Goal: Task Accomplishment & Management: Manage account settings

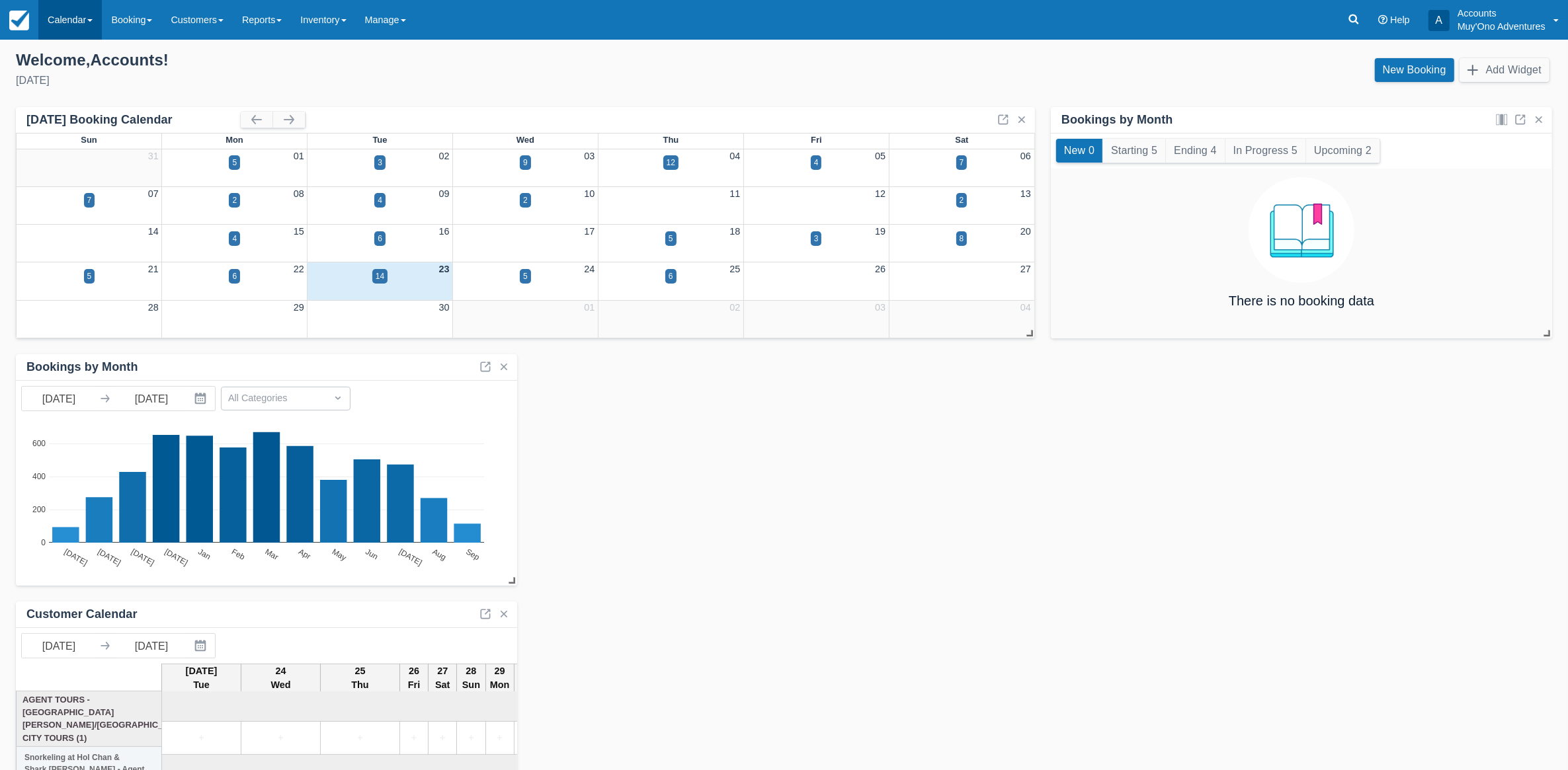
click at [69, 21] on link "Calendar" at bounding box center [70, 20] width 63 height 40
click at [71, 115] on link "Month" at bounding box center [91, 125] width 105 height 28
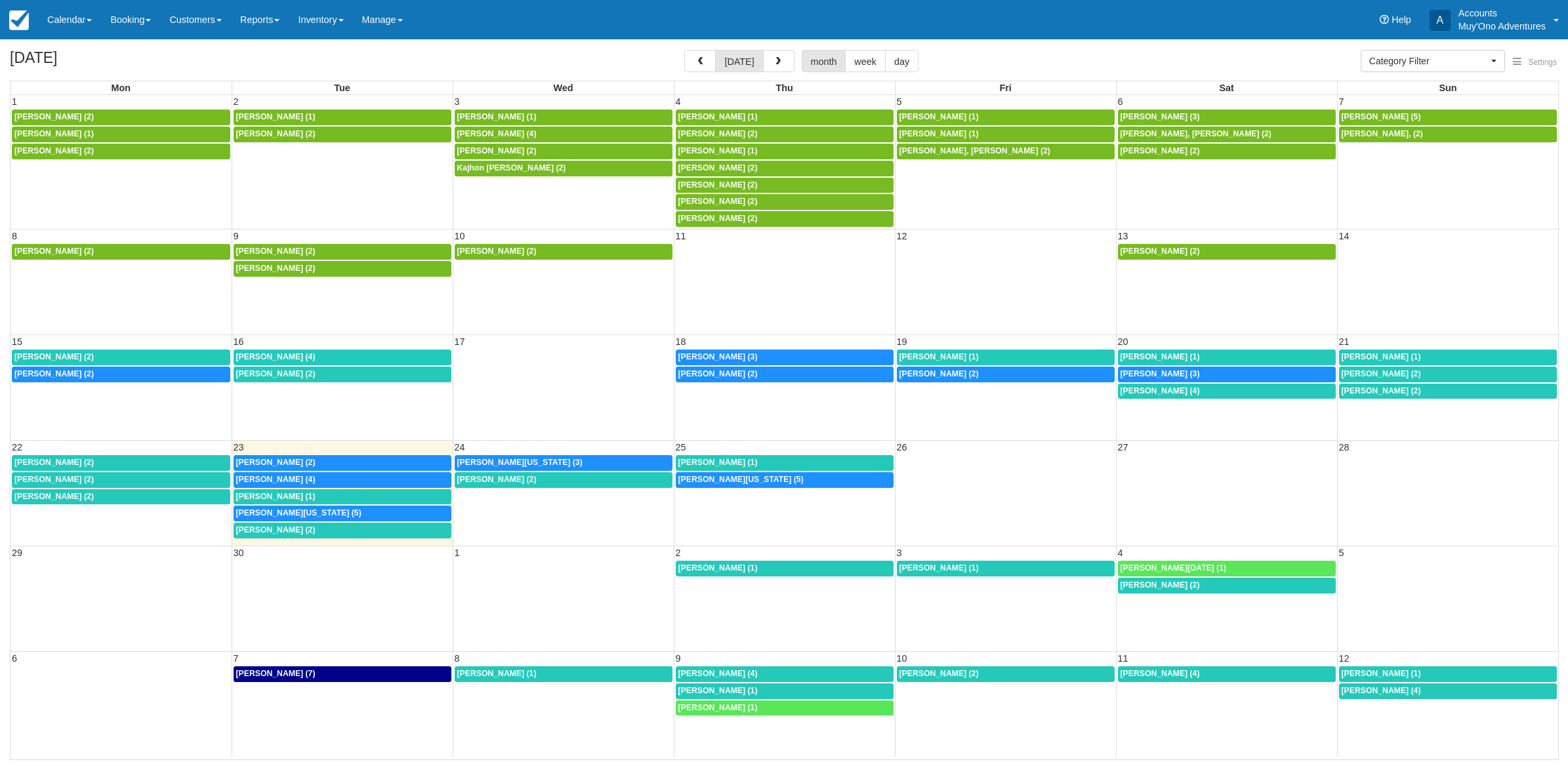
select select
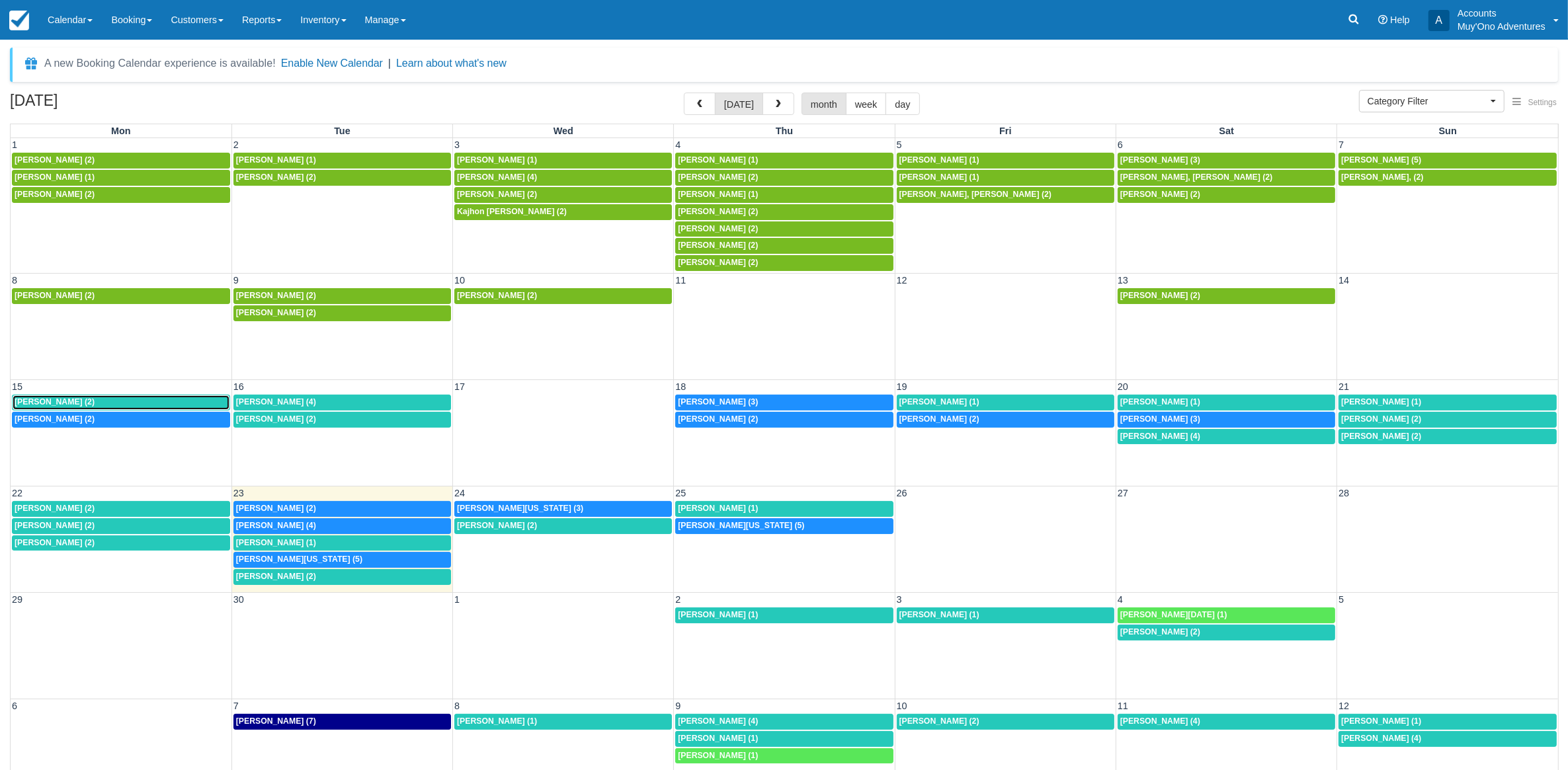
click at [91, 407] on div "[PERSON_NAME] (2)" at bounding box center [121, 402] width 213 height 11
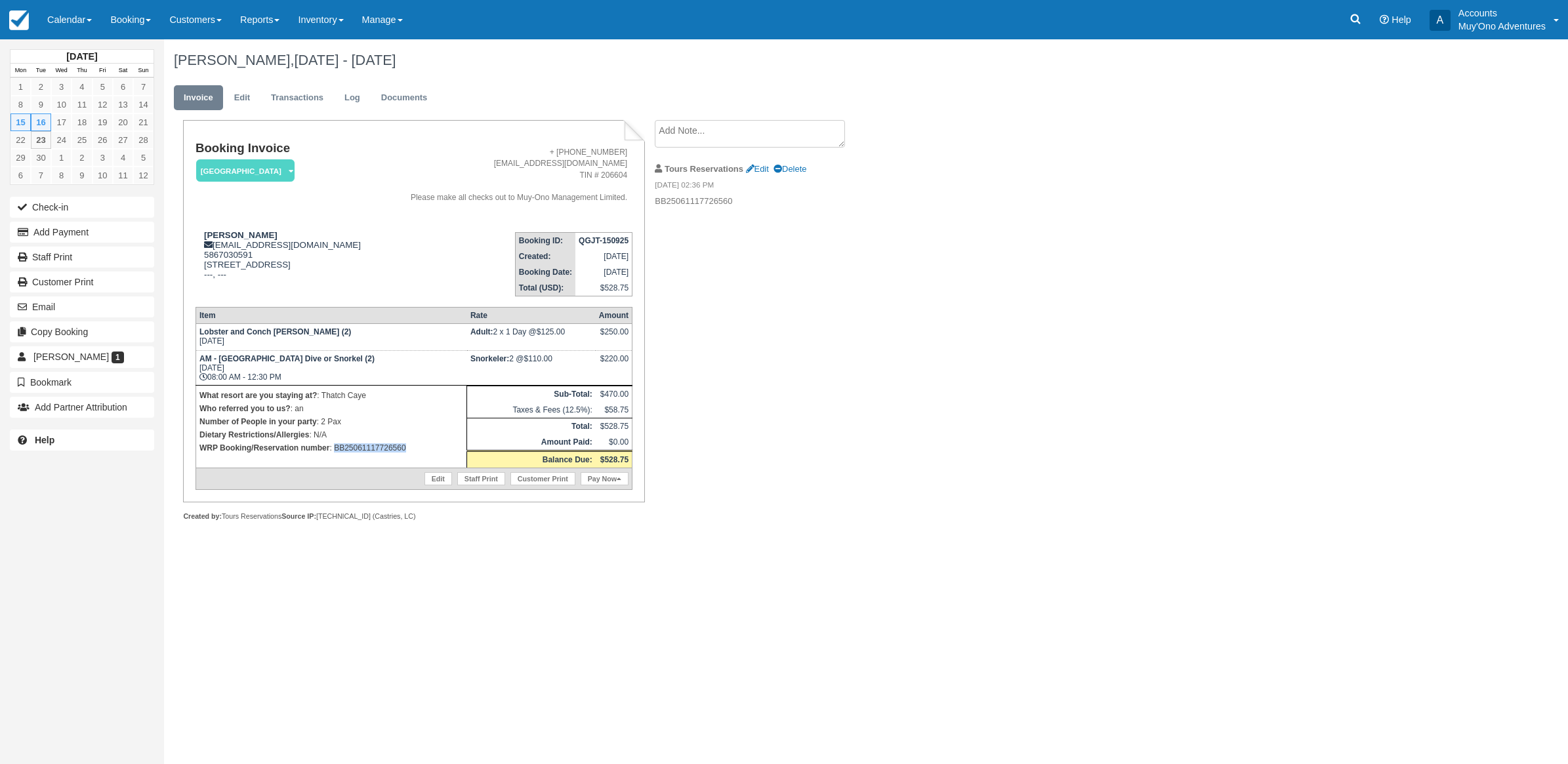
drag, startPoint x: 408, startPoint y: 448, endPoint x: 335, endPoint y: 454, distance: 73.2
click at [335, 454] on td "What resort are you staying at? : Thatch Caye Who referred you to us? : an Numb…" at bounding box center [330, 426] width 271 height 83
copy p "BB25061117726560"
drag, startPoint x: 414, startPoint y: 449, endPoint x: 332, endPoint y: 456, distance: 82.3
click at [332, 456] on td "What resort are you staying at? : Thatch Caye Who referred you to us? : an Numb…" at bounding box center [330, 426] width 271 height 83
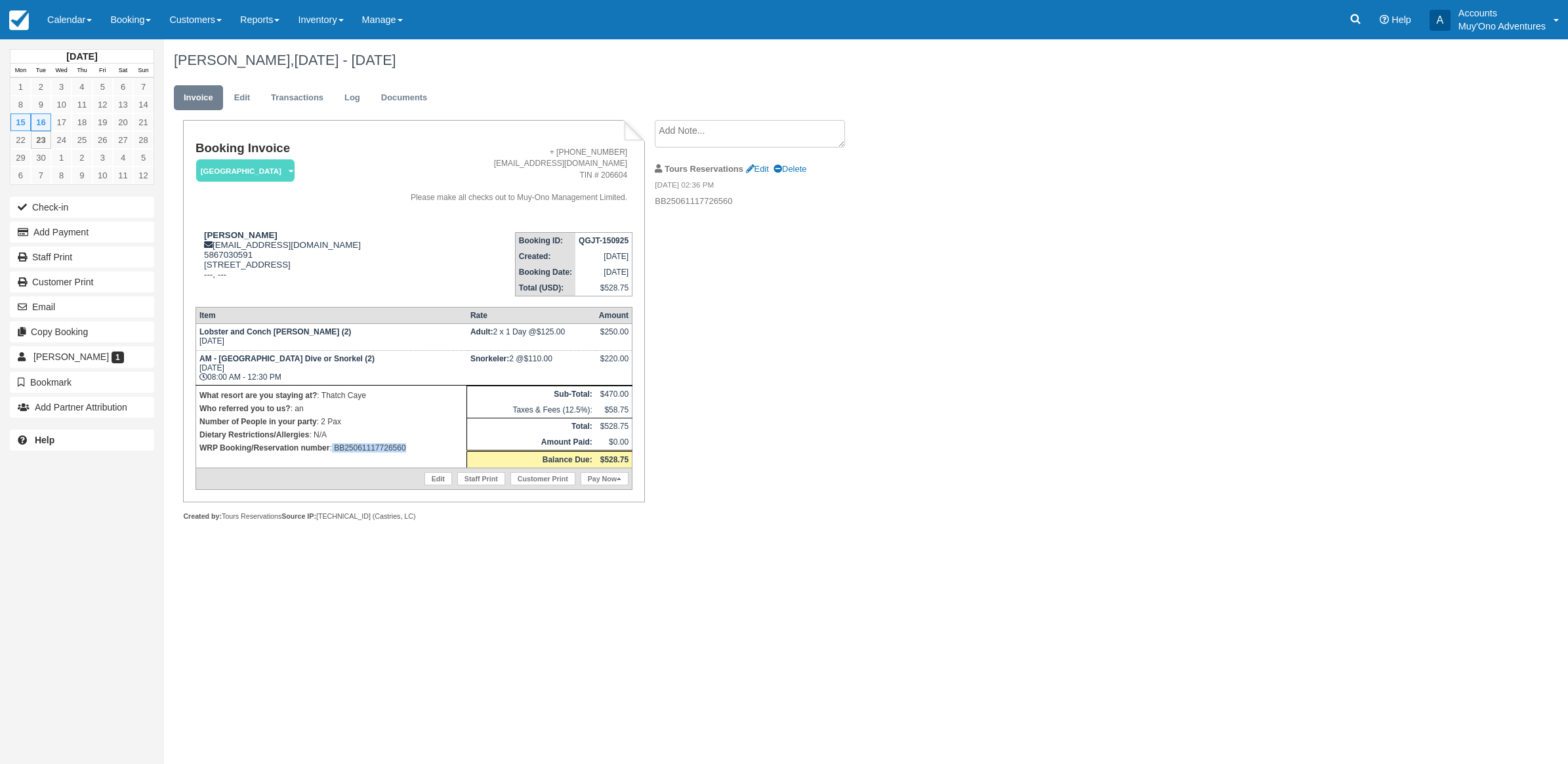
copy p "BB25061117726560"
click at [1206, 423] on div "James Shipton, Sep 15 - Sep 16 2025 Invoice Edit Transactions Log Documents Boo…" at bounding box center [752, 295] width 1177 height 511
click at [46, 233] on button "Add Payment" at bounding box center [82, 232] width 144 height 21
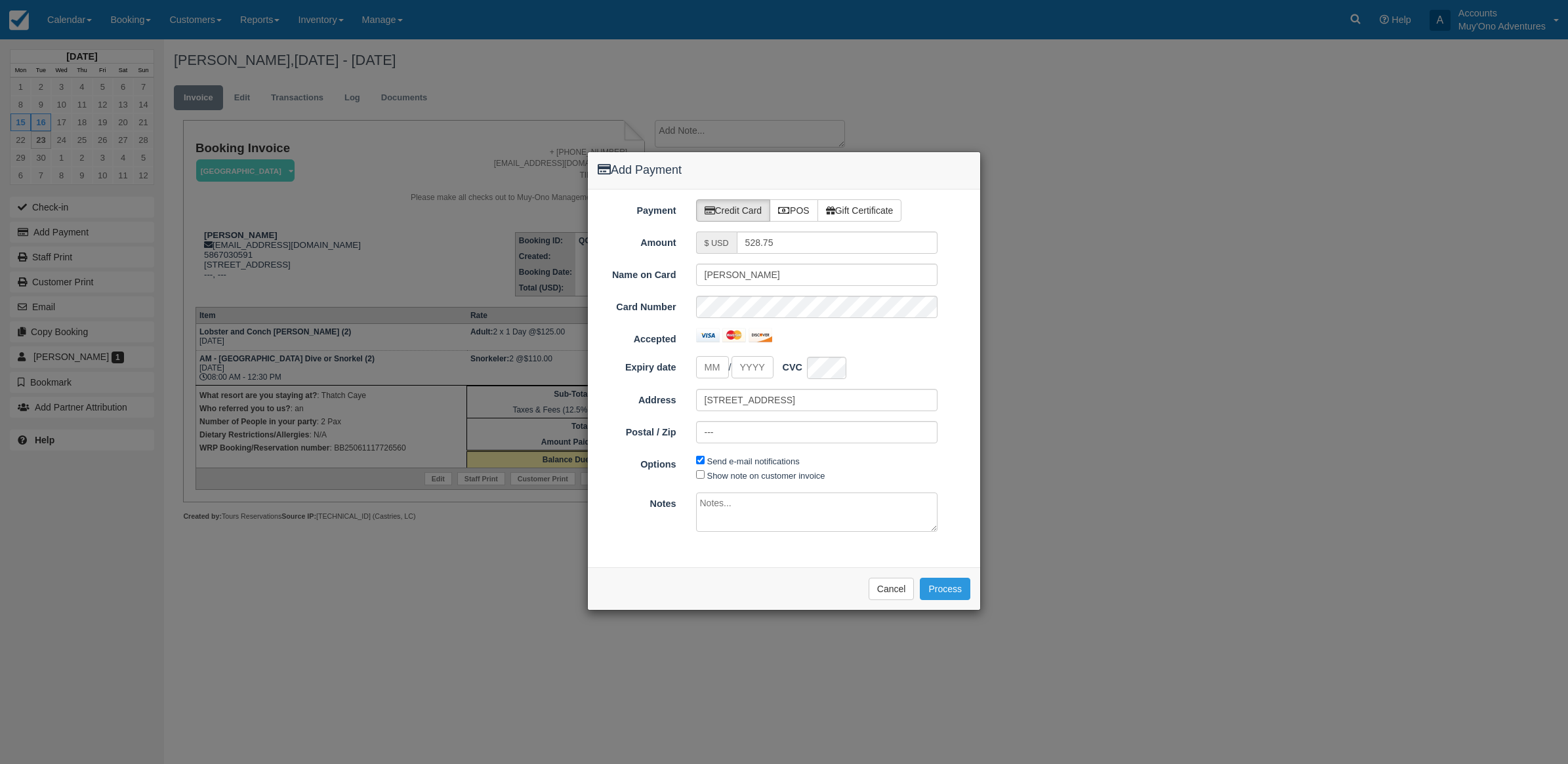
type input "09/23/25"
click at [792, 209] on label "POS" at bounding box center [794, 211] width 49 height 23
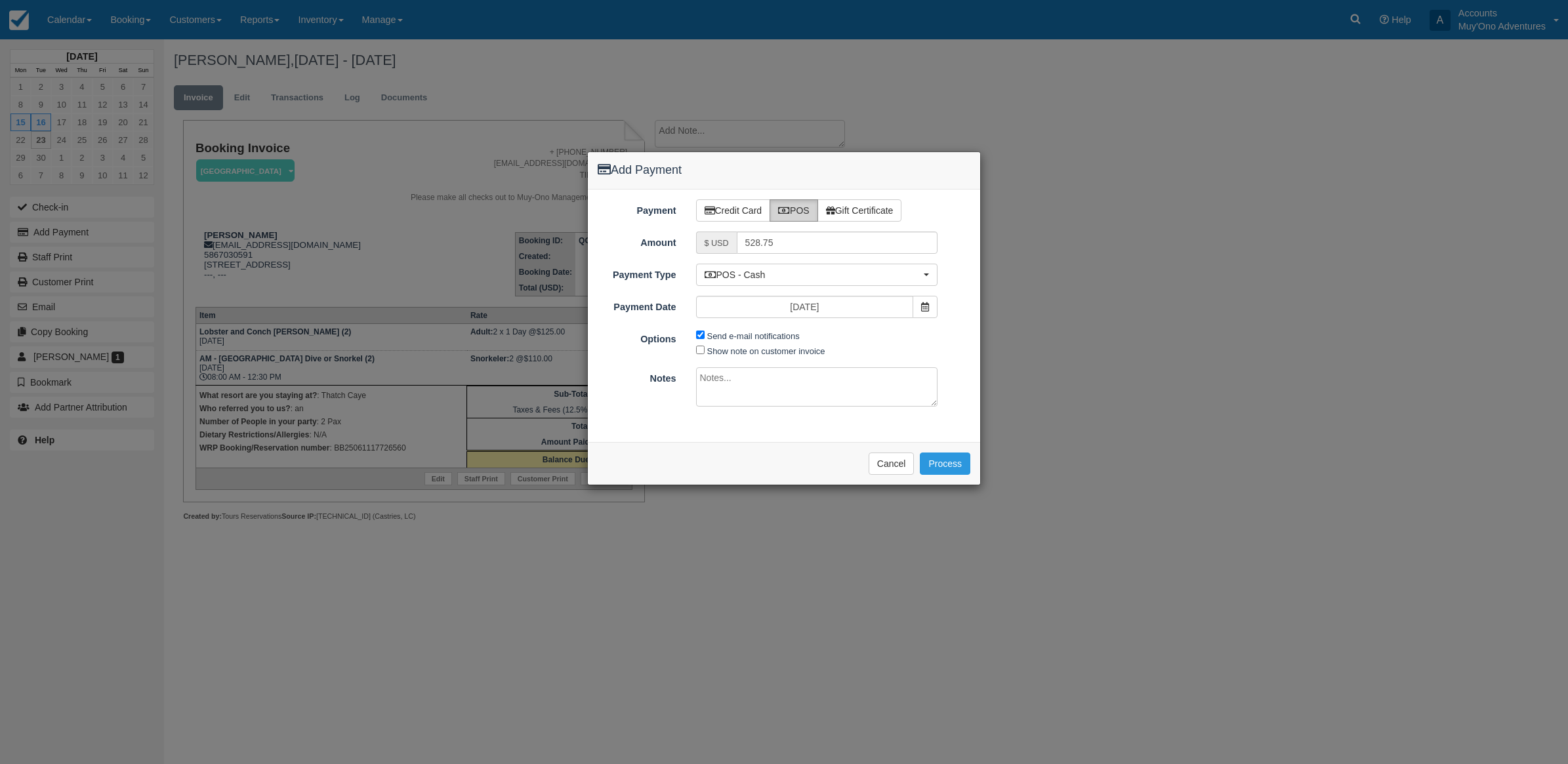
radio input "true"
click at [739, 284] on button "POS - Cash" at bounding box center [817, 275] width 242 height 23
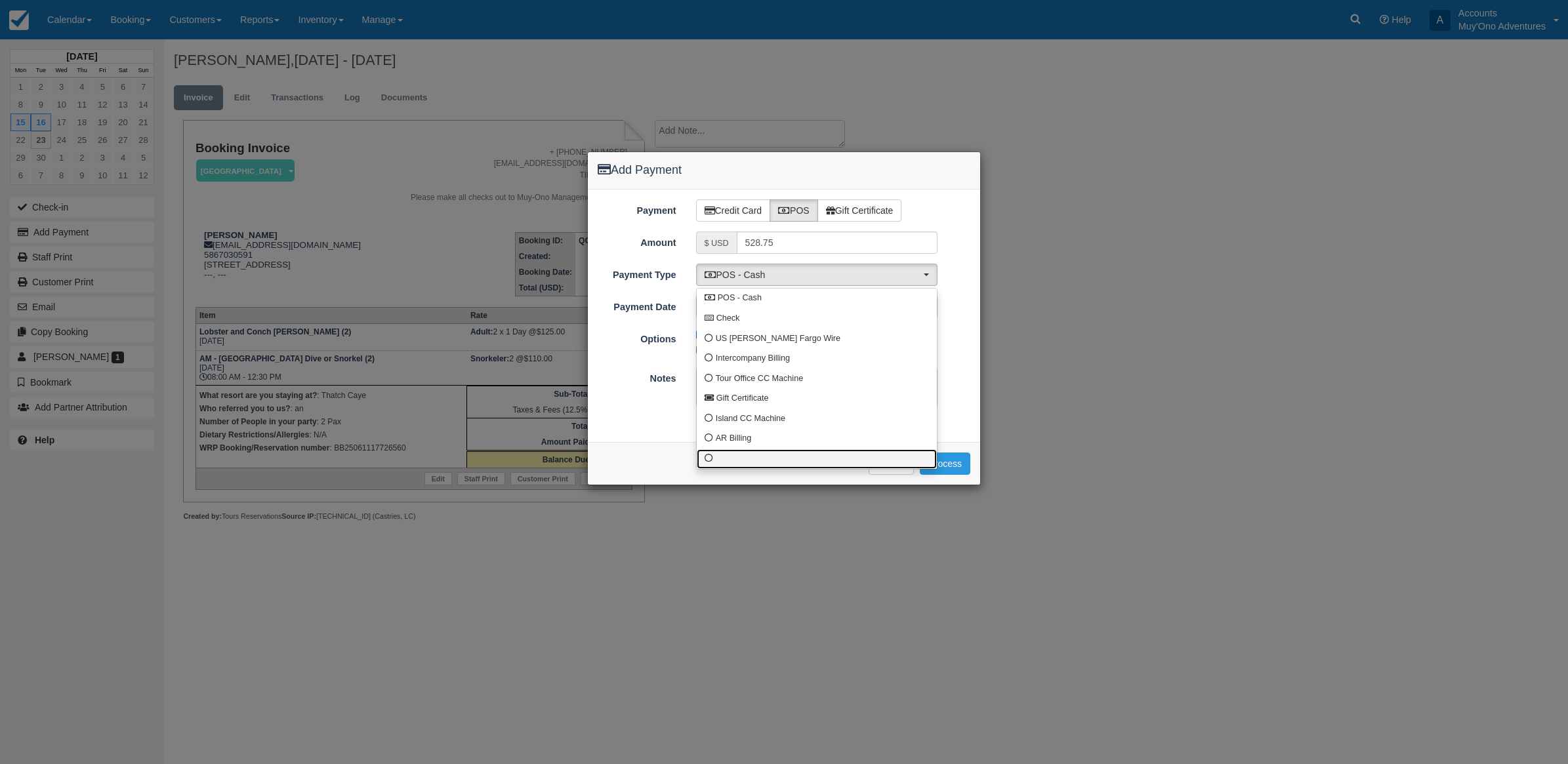
click at [748, 466] on link at bounding box center [817, 459] width 240 height 21
select select "custom10"
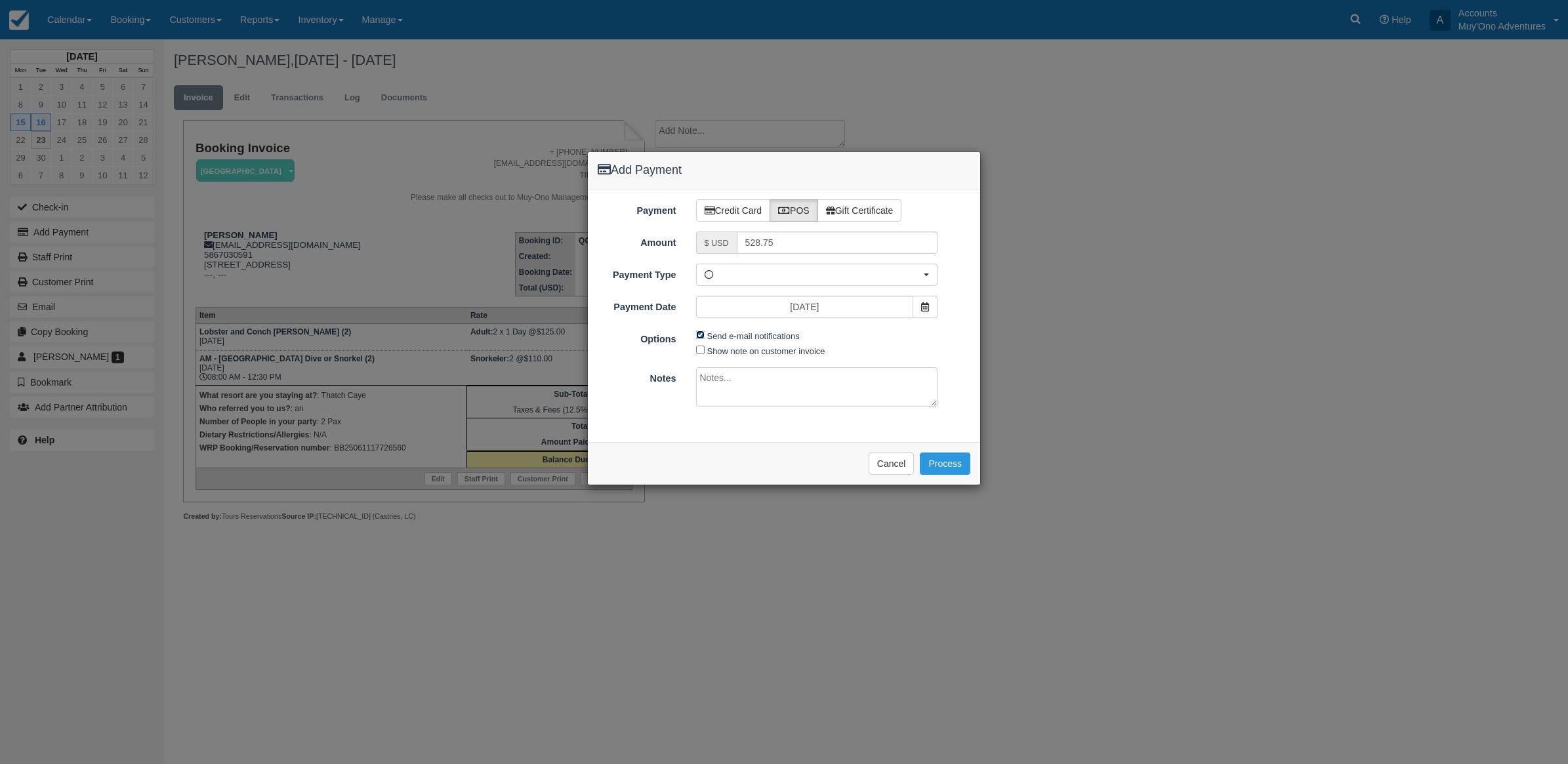
click at [700, 335] on input "Send e-mail notifications" at bounding box center [701, 335] width 8 height 8
checkbox input "false"
click at [776, 377] on textarea at bounding box center [817, 387] width 242 height 40
type textarea "Paid in WRP CT"
click at [952, 470] on button "Process" at bounding box center [945, 464] width 50 height 23
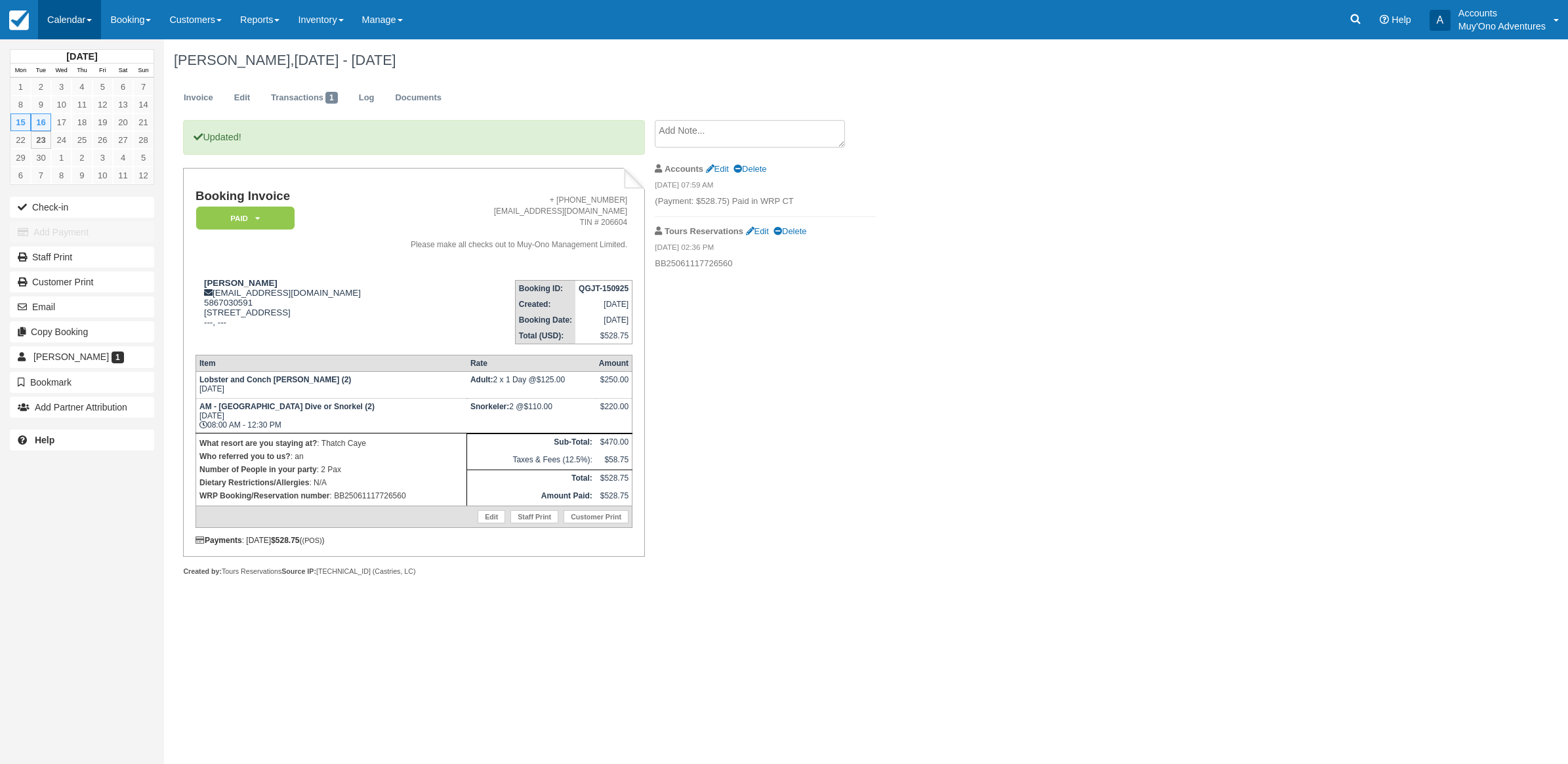
click at [58, 14] on link "Calendar" at bounding box center [69, 20] width 63 height 40
click at [66, 116] on link "Month" at bounding box center [91, 124] width 104 height 28
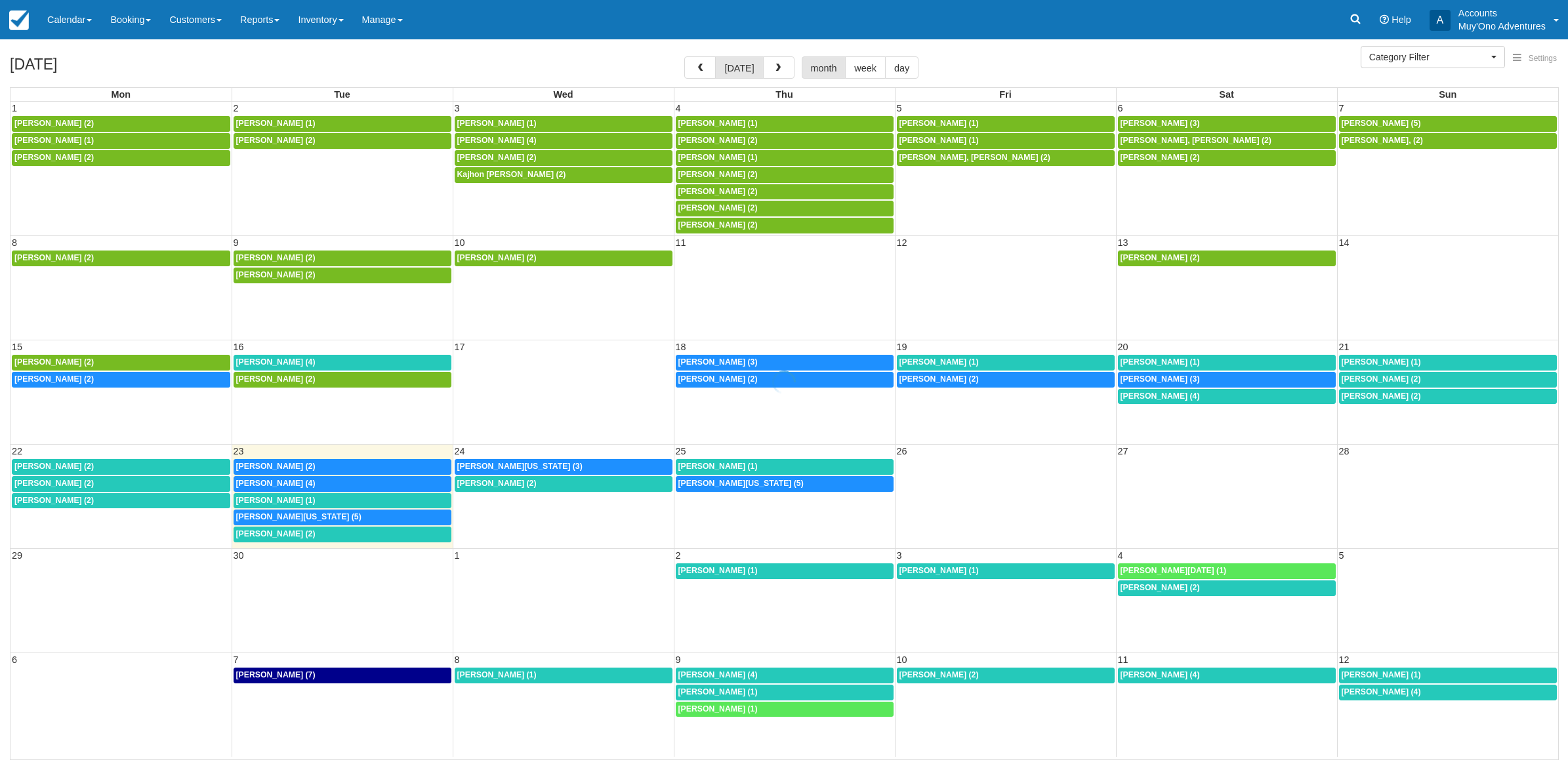
select select
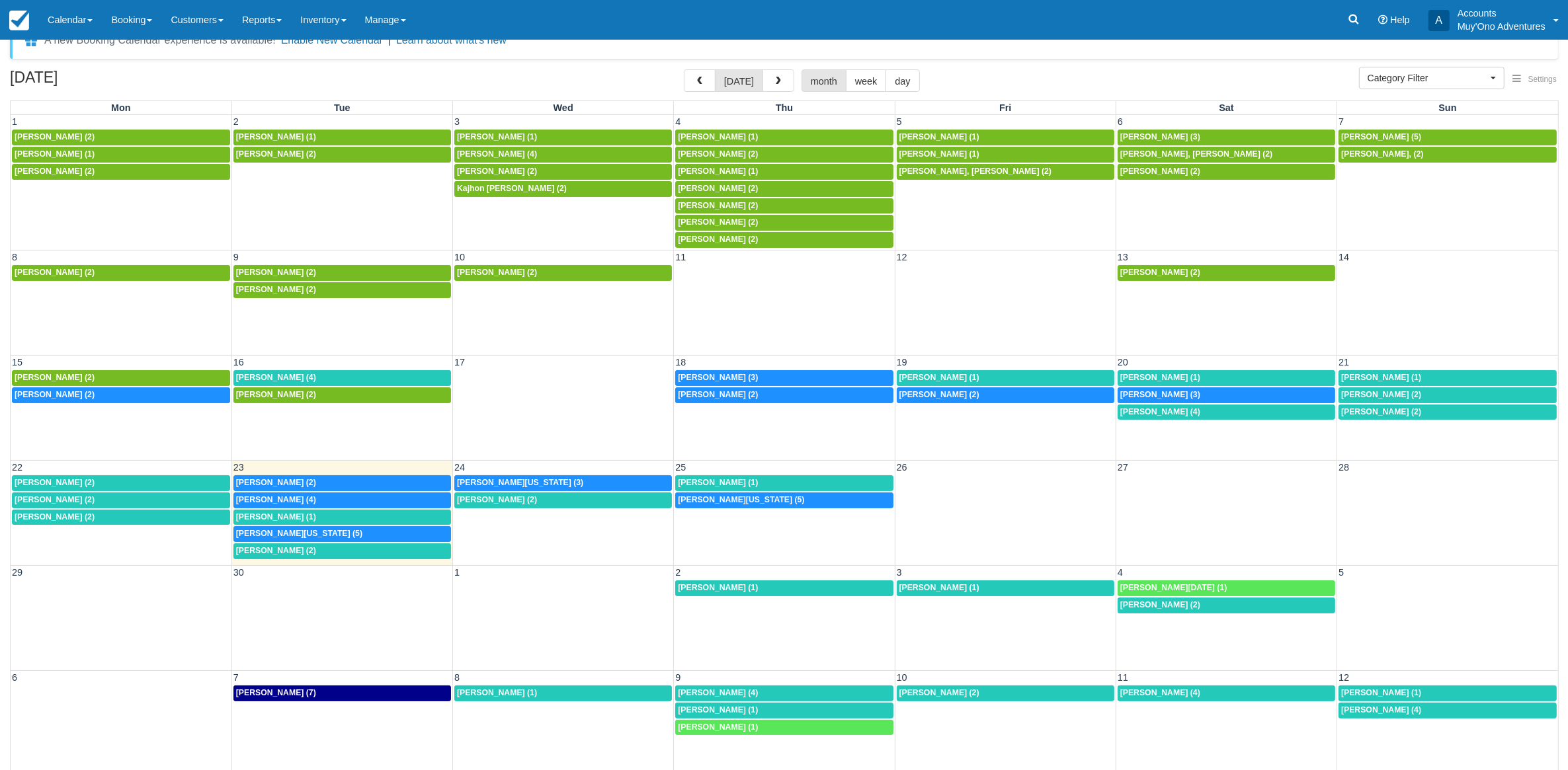
scroll to position [35, 0]
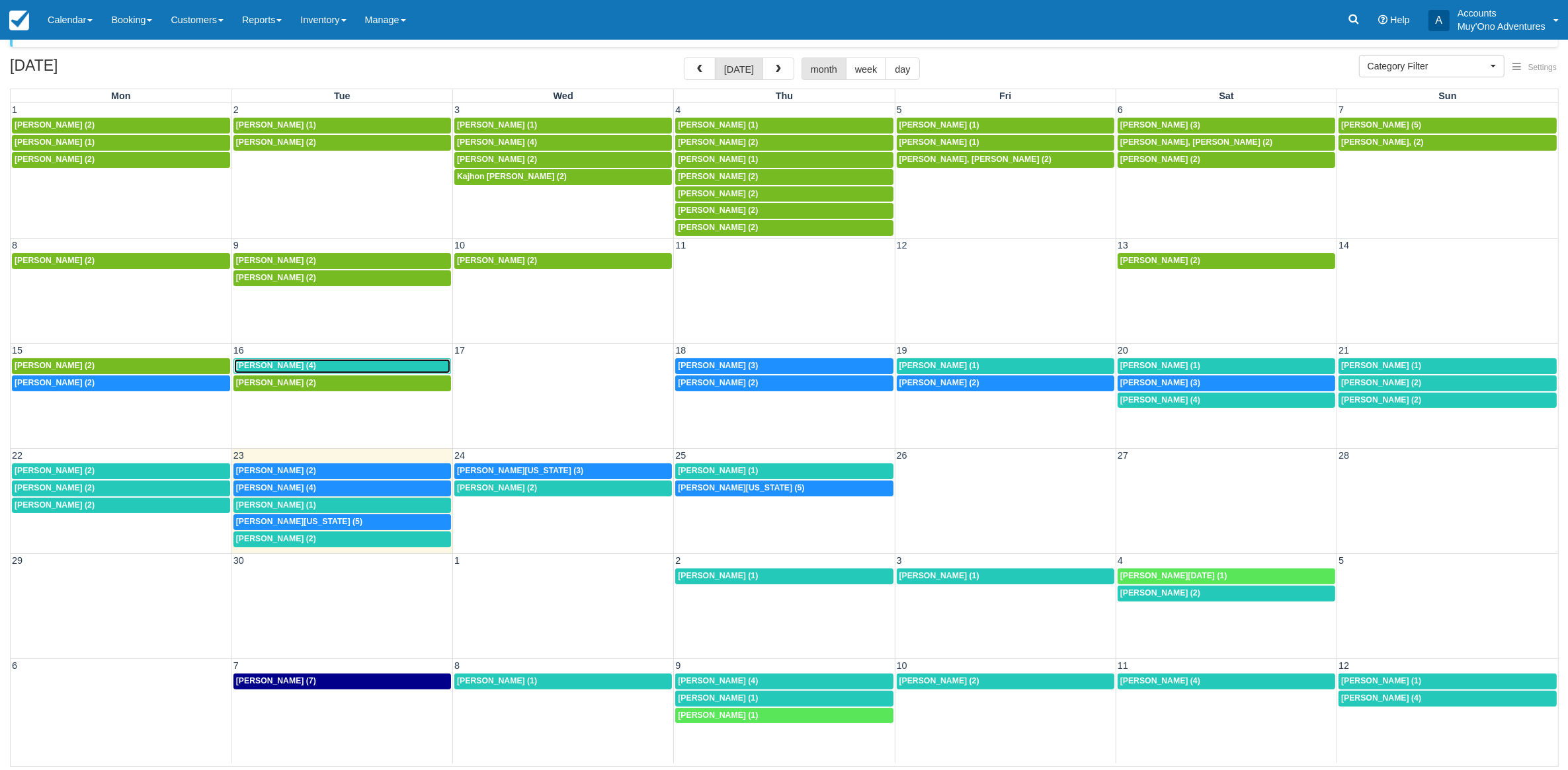
click at [345, 371] on div "Natalie Ater (4)" at bounding box center [342, 366] width 213 height 11
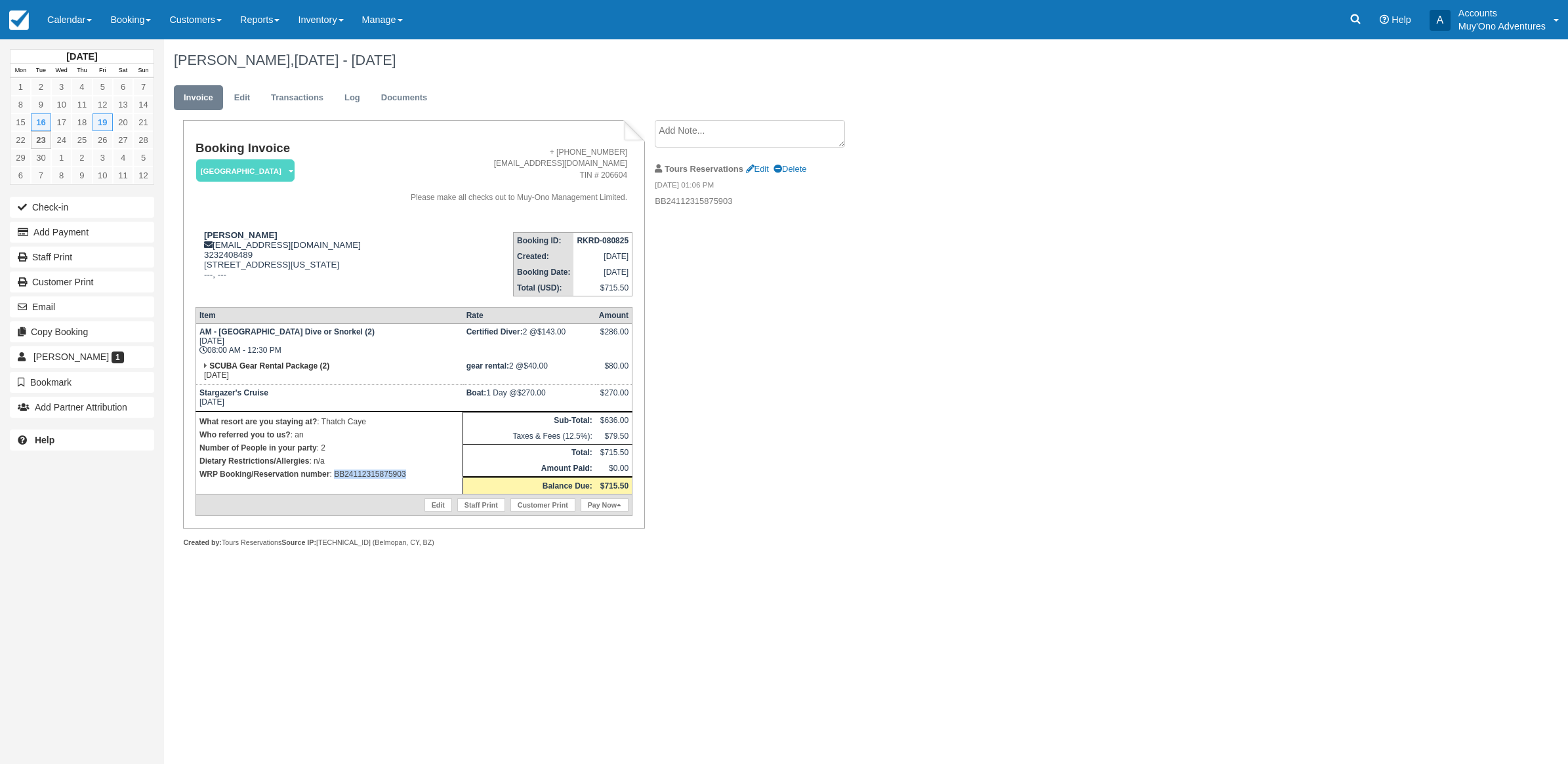
drag, startPoint x: 408, startPoint y: 492, endPoint x: 335, endPoint y: 495, distance: 73.1
click at [335, 481] on p "WRP Booking/Reservation number : BB24112315875903" at bounding box center [329, 474] width 260 height 13
copy p "BB24112315875903"
drag, startPoint x: 1, startPoint y: 625, endPoint x: 15, endPoint y: 599, distance: 29.5
drag, startPoint x: 15, startPoint y: 599, endPoint x: 1317, endPoint y: 326, distance: 1330.3
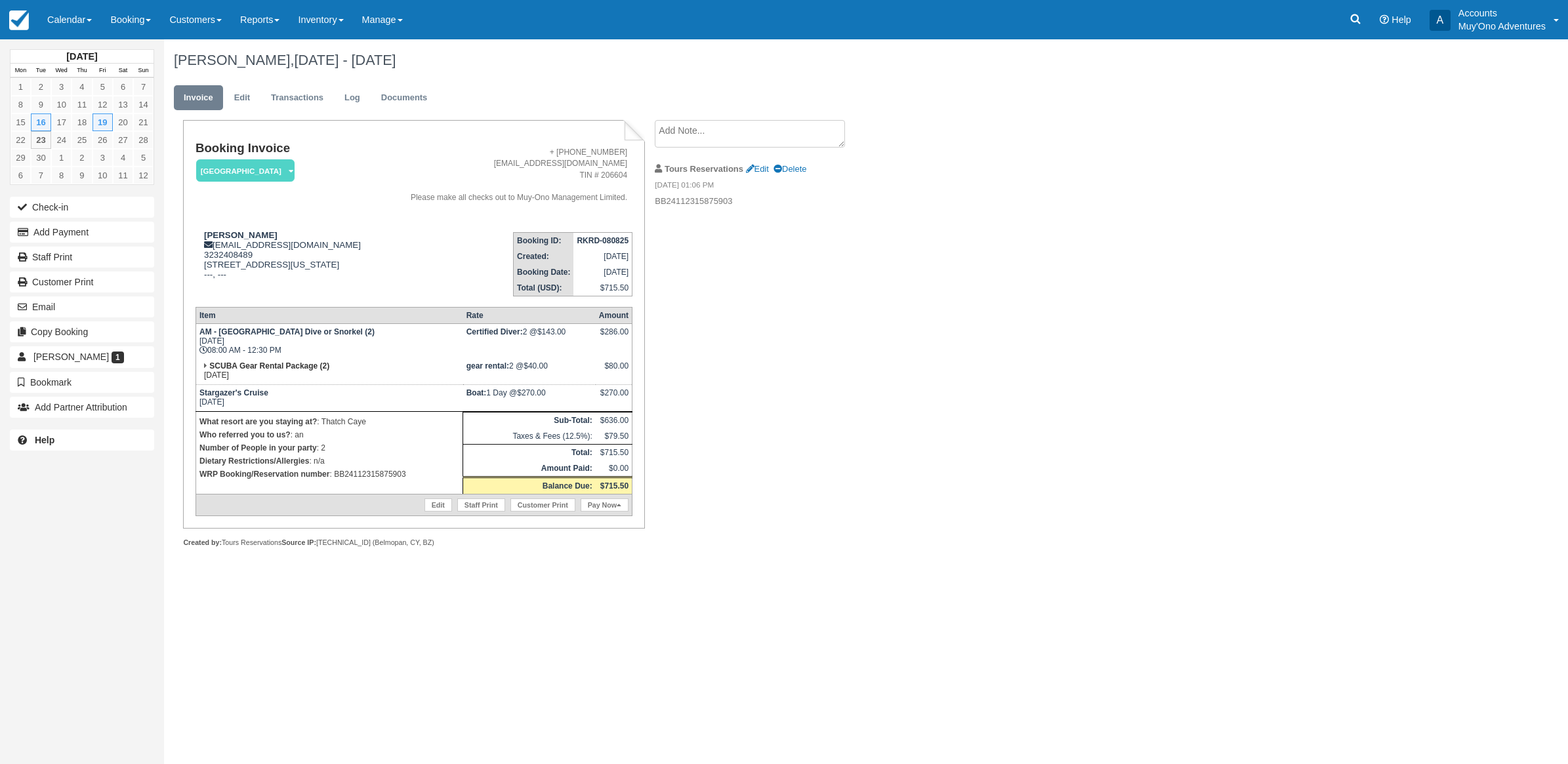
click at [1319, 333] on div "Natalie Ater, Sep 16 - Sep 19 2025 Invoice Edit Transactions Log Documents Book…" at bounding box center [752, 308] width 1177 height 537
drag, startPoint x: 1073, startPoint y: 371, endPoint x: 1060, endPoint y: 348, distance: 26.4
click at [1073, 373] on div "Natalie Ater, Sep 16 - Sep 19 2025 Invoice Edit Transactions Log Documents Book…" at bounding box center [752, 308] width 1177 height 537
click at [1001, 105] on ul "Invoice Edit Transactions Log Documents" at bounding box center [752, 101] width 1157 height 40
drag, startPoint x: 1183, startPoint y: 313, endPoint x: 1152, endPoint y: 299, distance: 34.0
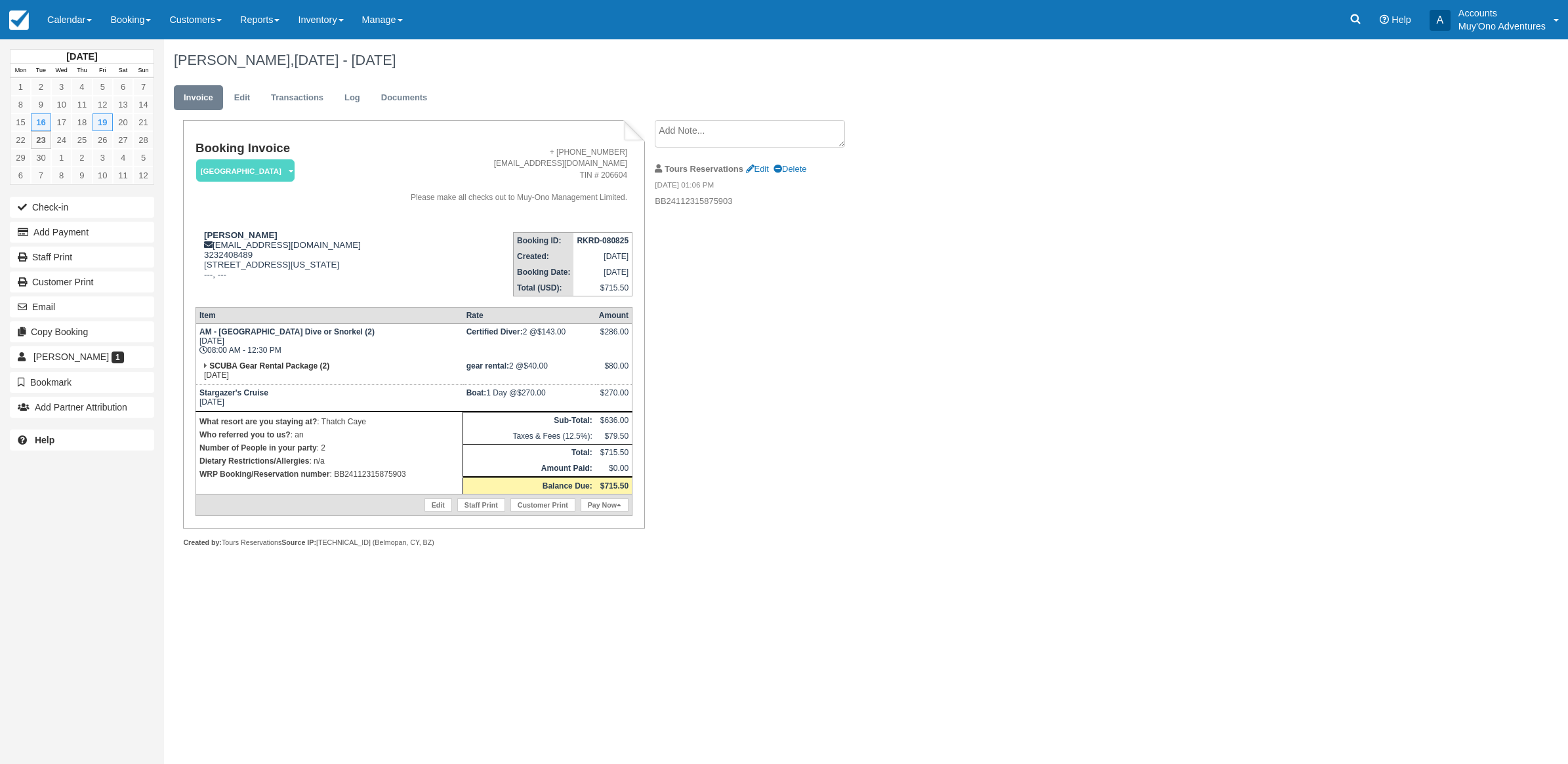
click at [1175, 306] on div "Natalie Ater, Sep 16 - Sep 19 2025 Invoice Edit Transactions Log Documents Book…" at bounding box center [752, 308] width 1177 height 537
click at [1438, 236] on div "September 2025 Mon Tue Wed Thu Fri Sat Sun 1 2 3 4 5 6 7 8 9 10 11 12 13 14 15 …" at bounding box center [784, 402] width 1568 height 725
click at [582, 18] on div "Menu Calendar Customer Inventory Month Week Day Booking Daily Manifest Daily Li…" at bounding box center [784, 20] width 1568 height 40
click at [575, 567] on div at bounding box center [414, 557] width 461 height 19
drag, startPoint x: 1119, startPoint y: 592, endPoint x: 1076, endPoint y: 591, distance: 43.0
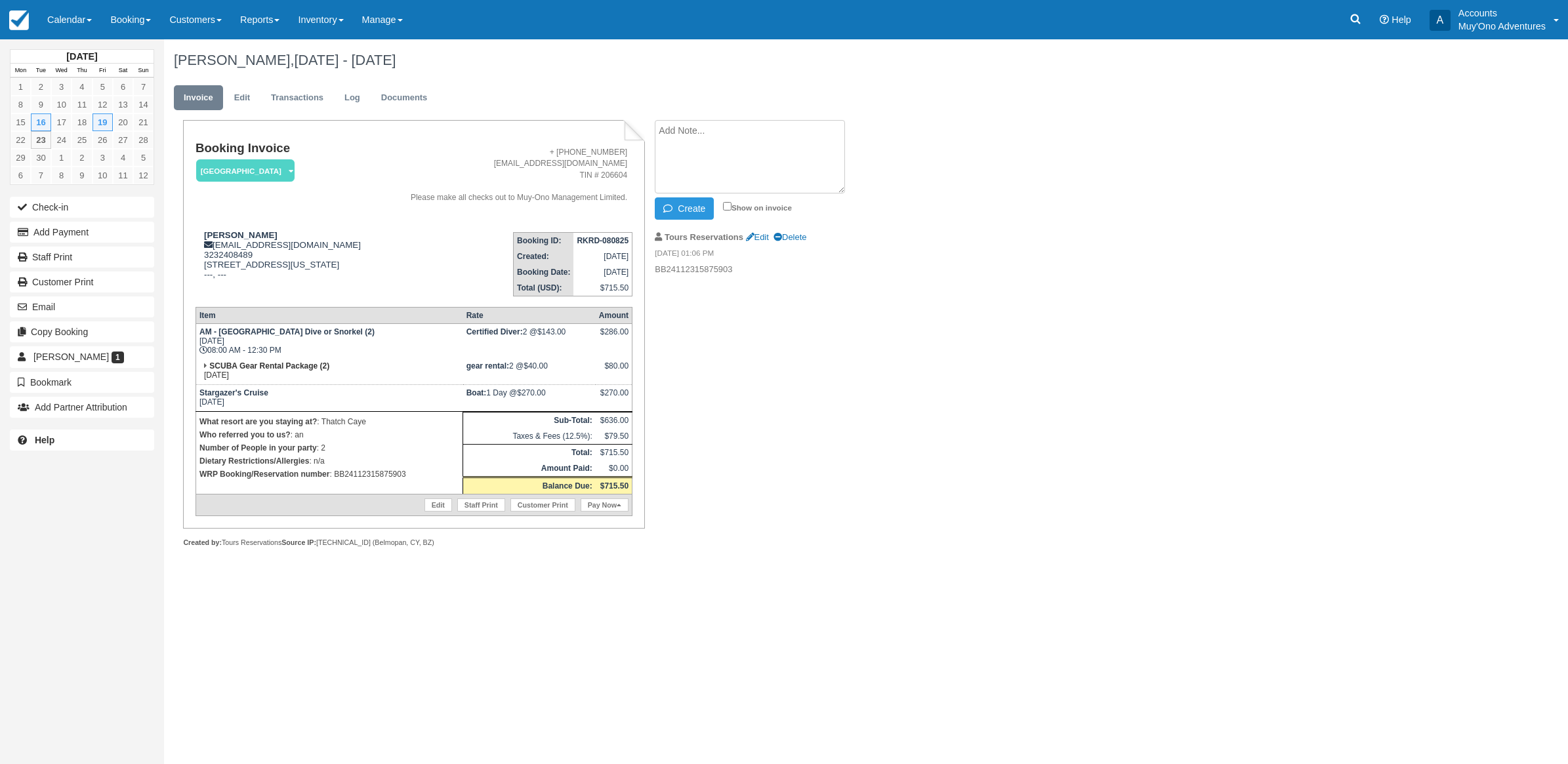
click at [1119, 577] on div "Natalie Ater, Sep 16 - Sep 19 2025 Invoice Edit Transactions Log Documents Book…" at bounding box center [752, 308] width 1177 height 537
click at [73, 230] on button "Add Payment" at bounding box center [82, 232] width 144 height 21
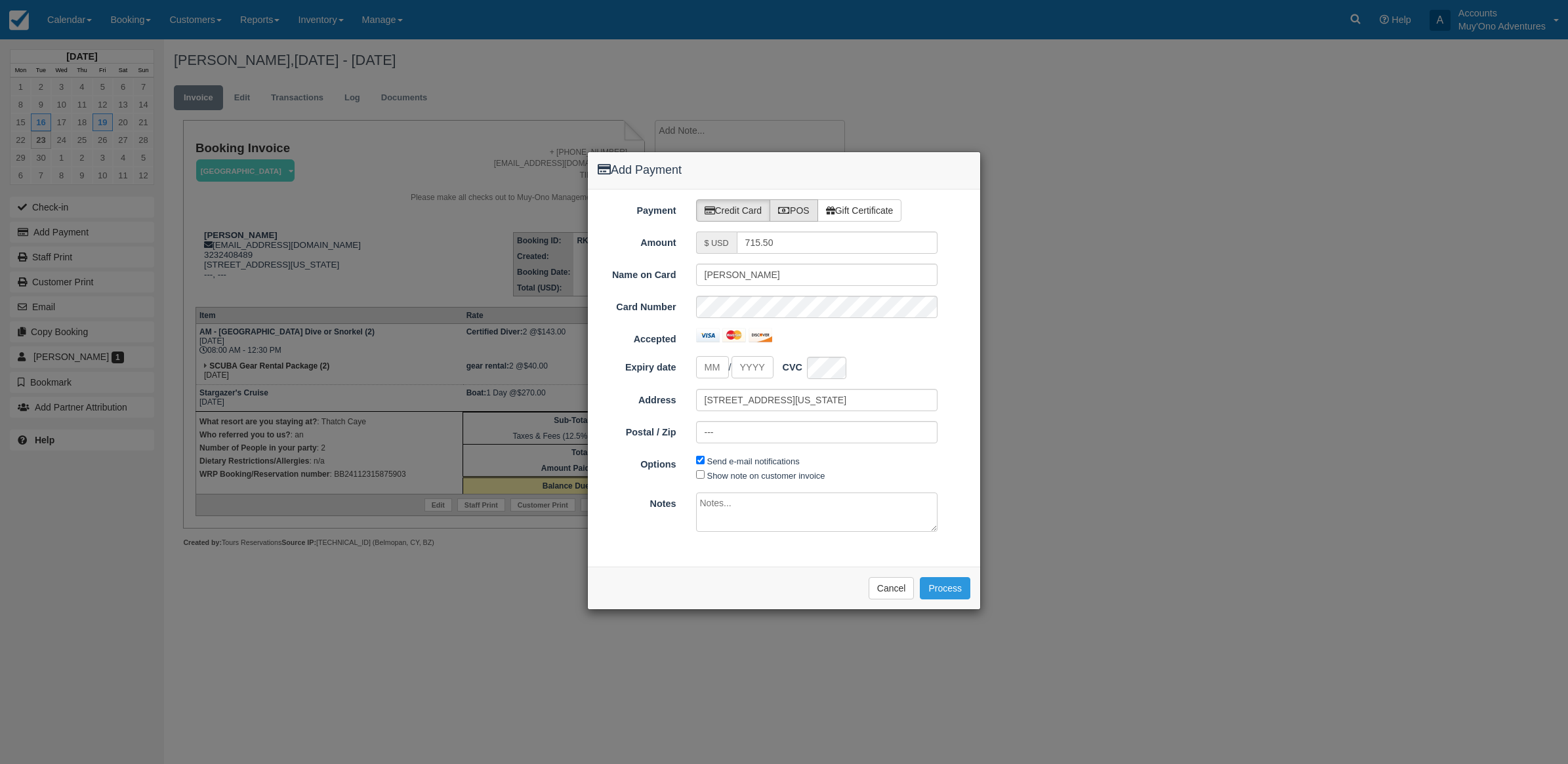
click at [797, 209] on label "POS" at bounding box center [794, 211] width 49 height 23
radio input "true"
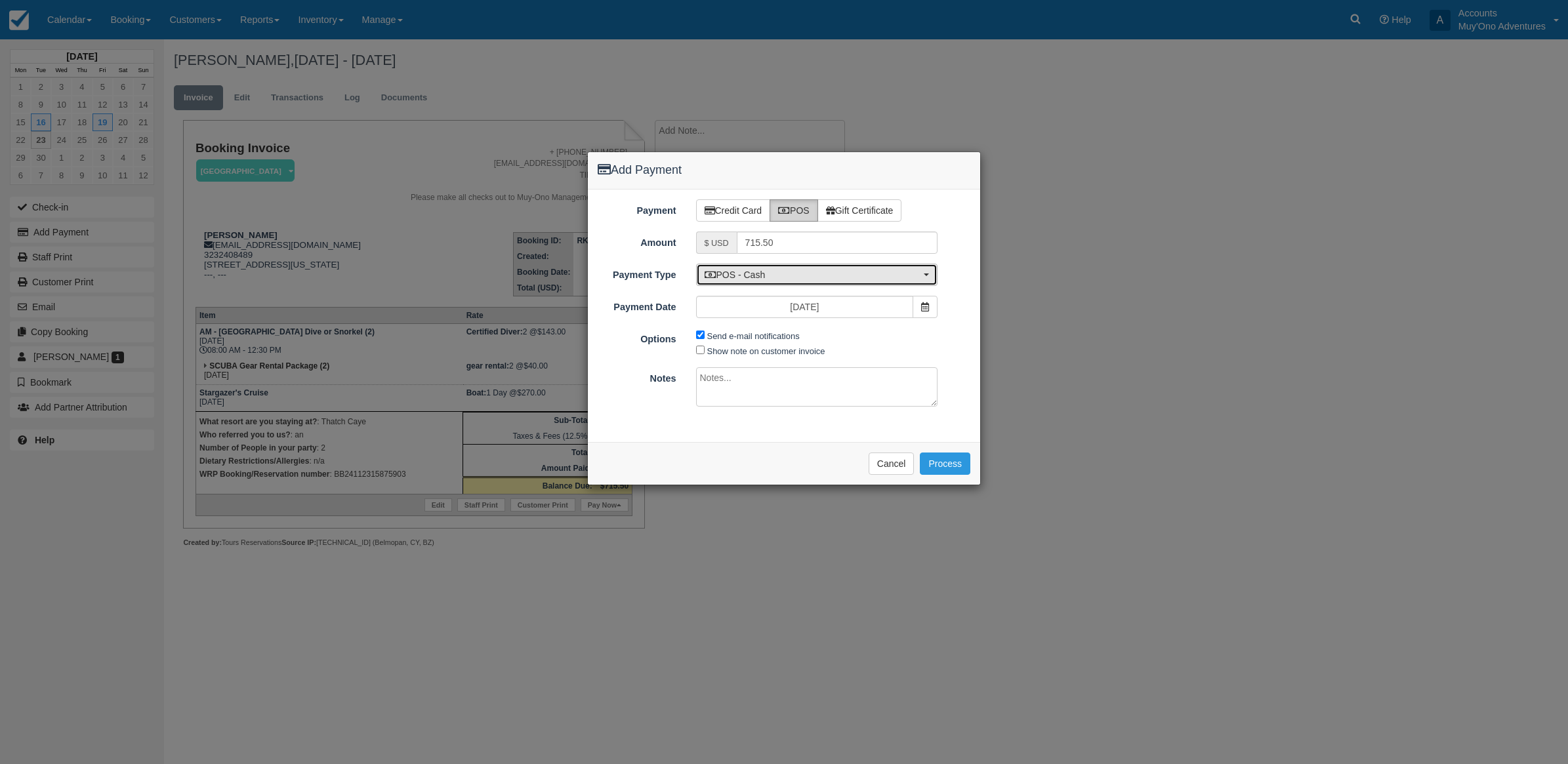
click at [795, 281] on span "POS - Cash" at bounding box center [813, 274] width 217 height 13
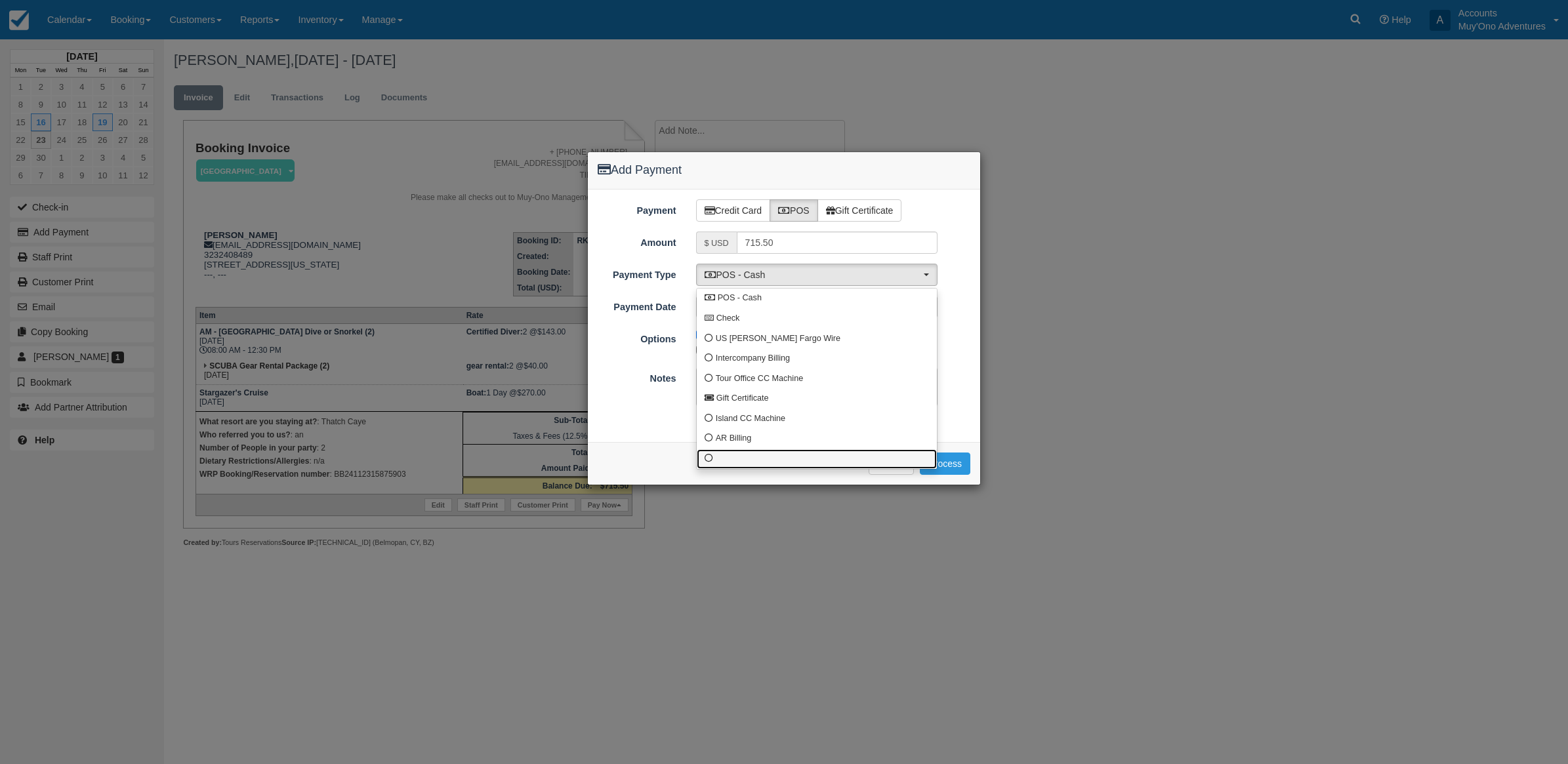
click at [742, 469] on link at bounding box center [817, 459] width 240 height 21
select select "custom10"
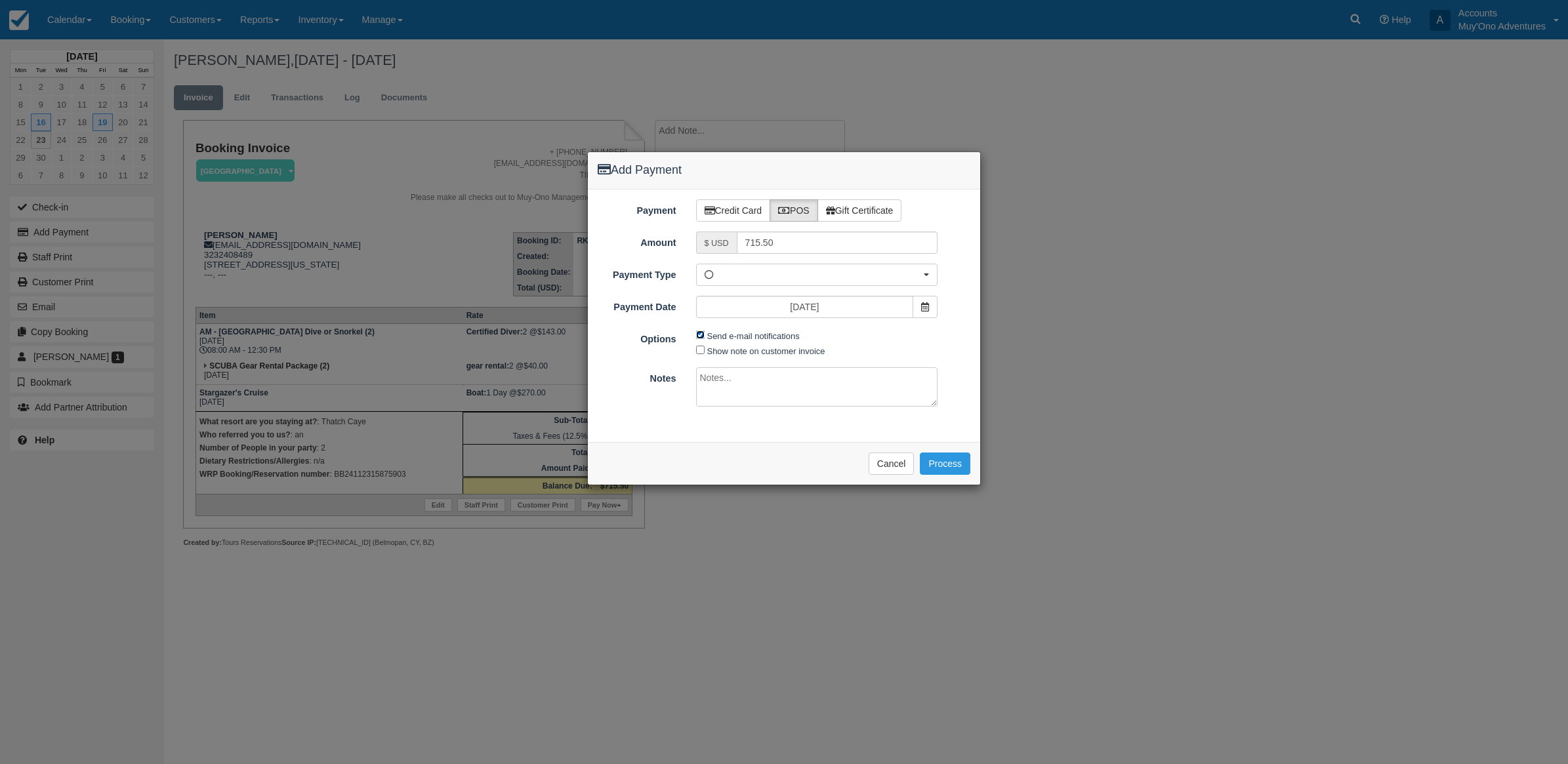
click at [701, 338] on input "Send e-mail notifications" at bounding box center [701, 335] width 8 height 8
checkbox input "false"
click at [750, 393] on textarea at bounding box center [817, 387] width 242 height 40
type textarea "Paid in WRP CT"
drag, startPoint x: 946, startPoint y: 461, endPoint x: 950, endPoint y: 475, distance: 14.6
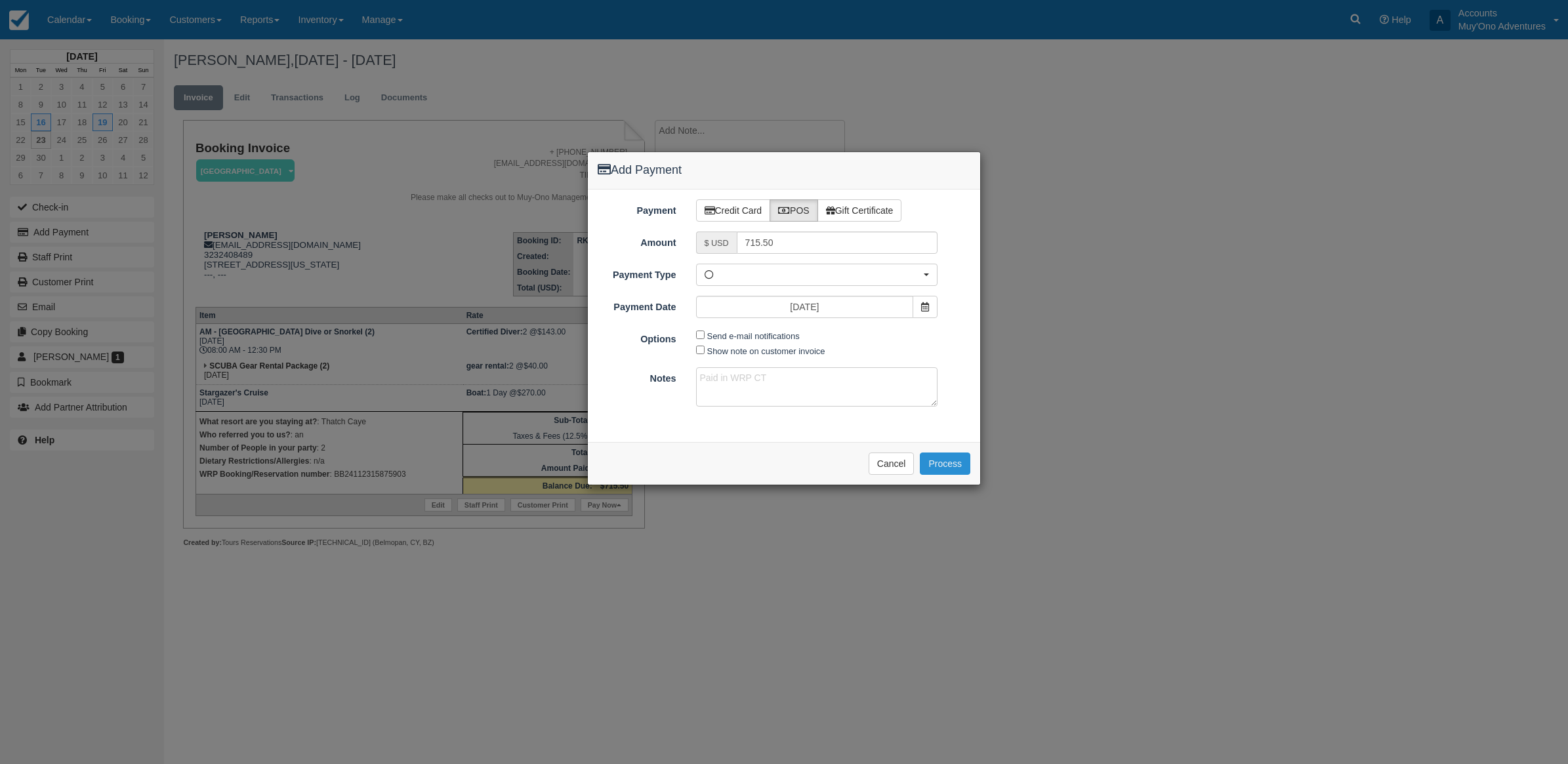
click at [945, 461] on button "Process" at bounding box center [945, 464] width 50 height 23
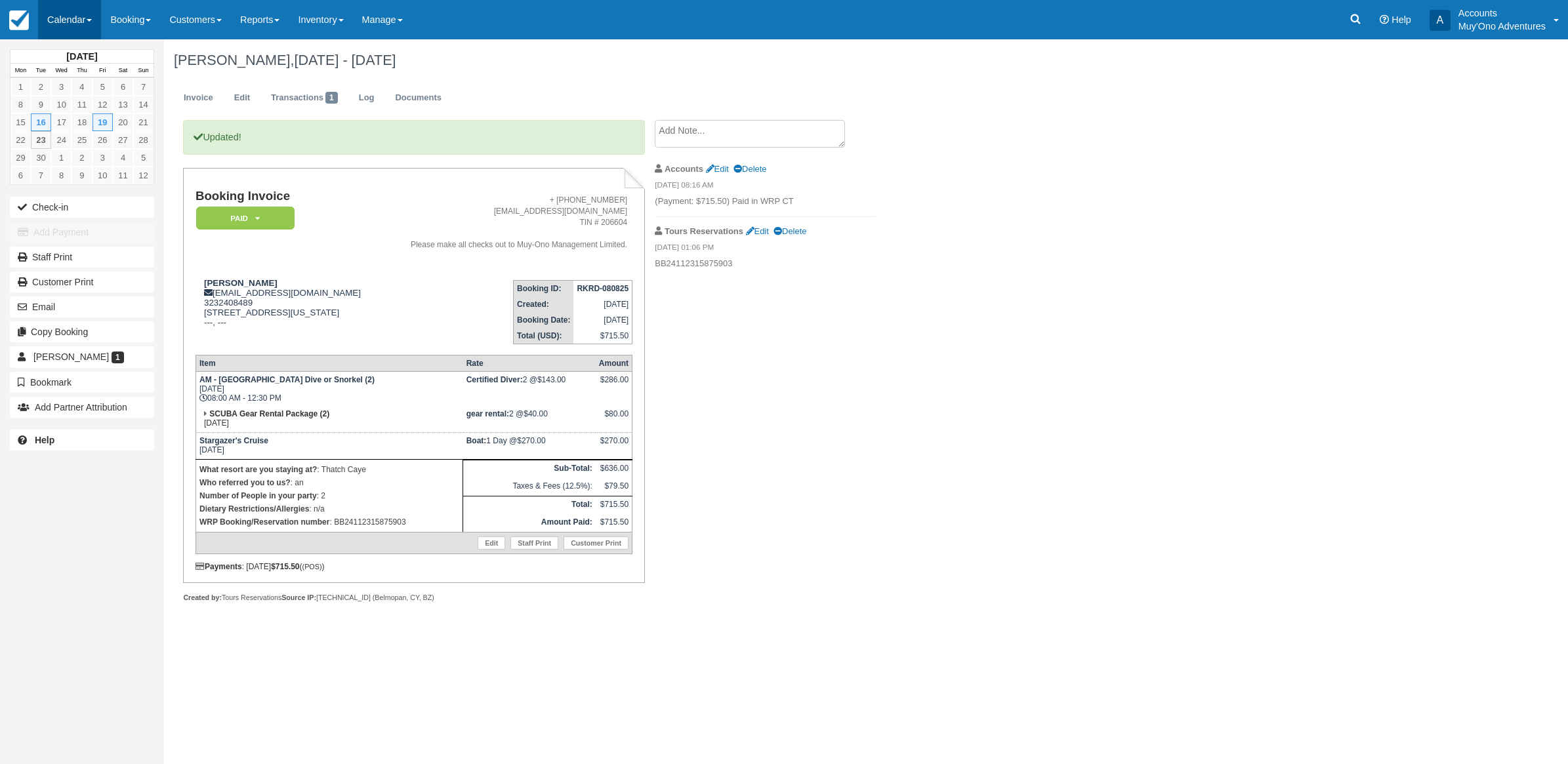
click at [70, 18] on link "Calendar" at bounding box center [69, 20] width 63 height 40
click at [92, 134] on link "Month" at bounding box center [91, 124] width 104 height 28
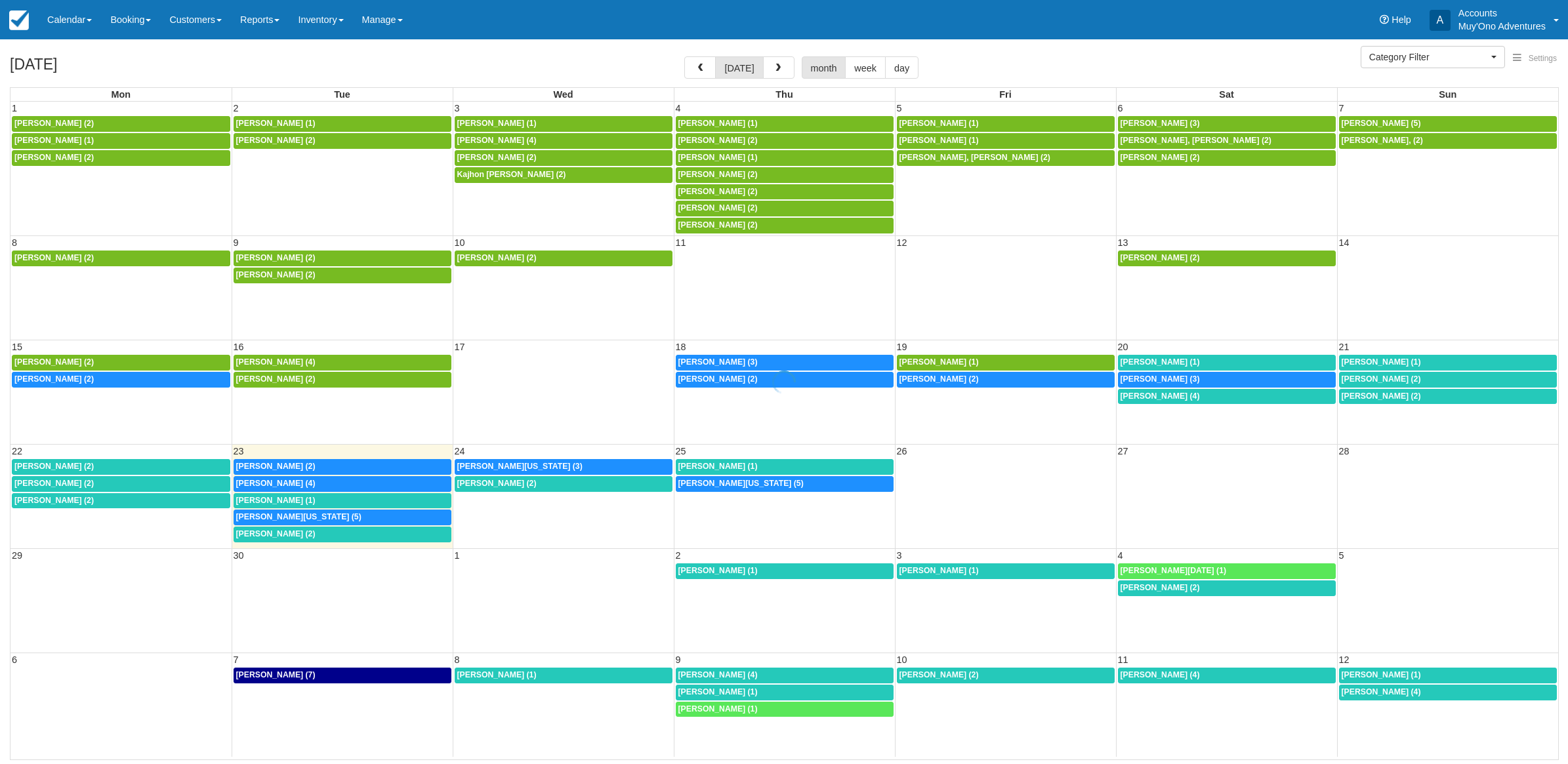
select select
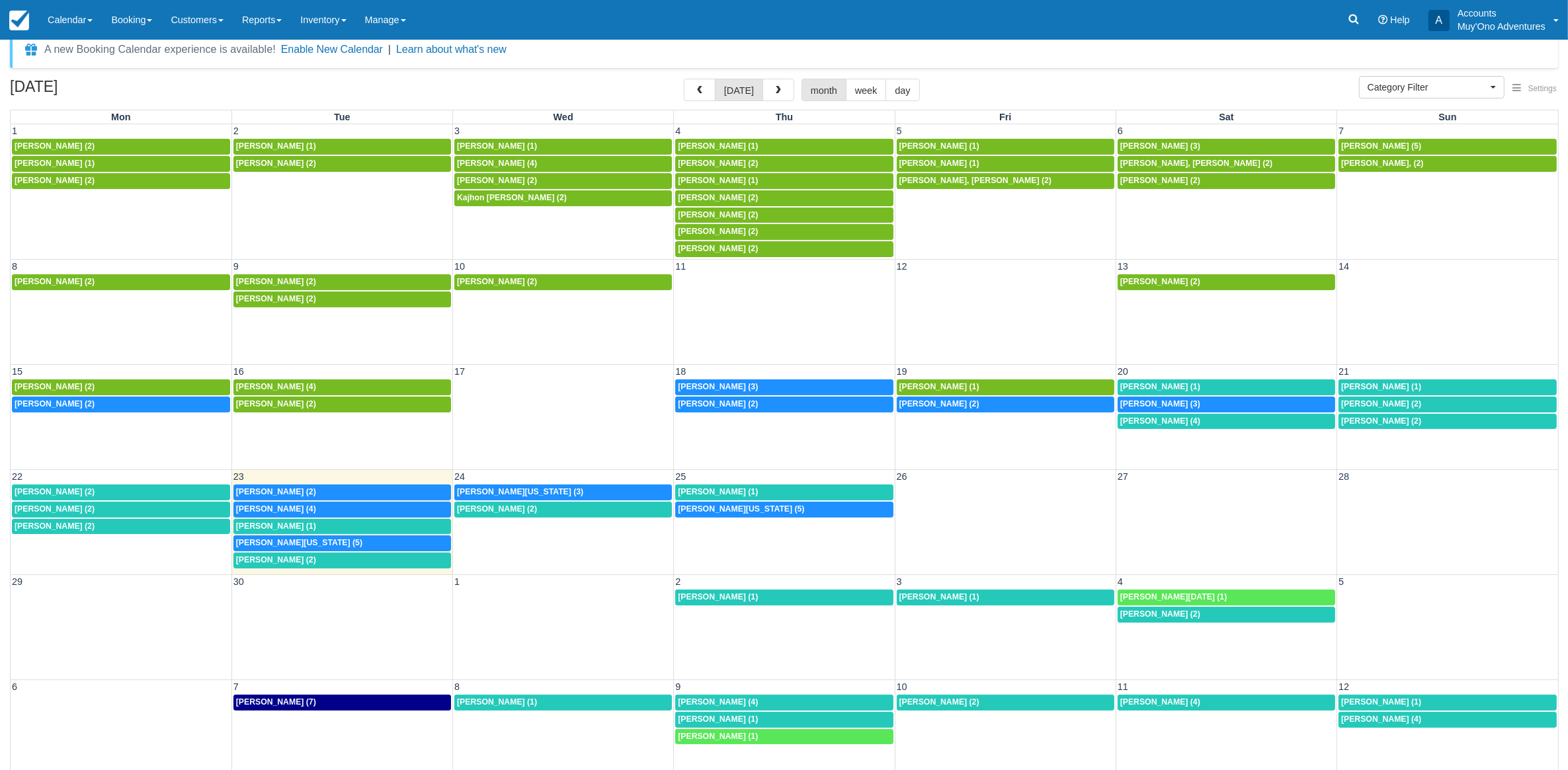
scroll to position [35, 0]
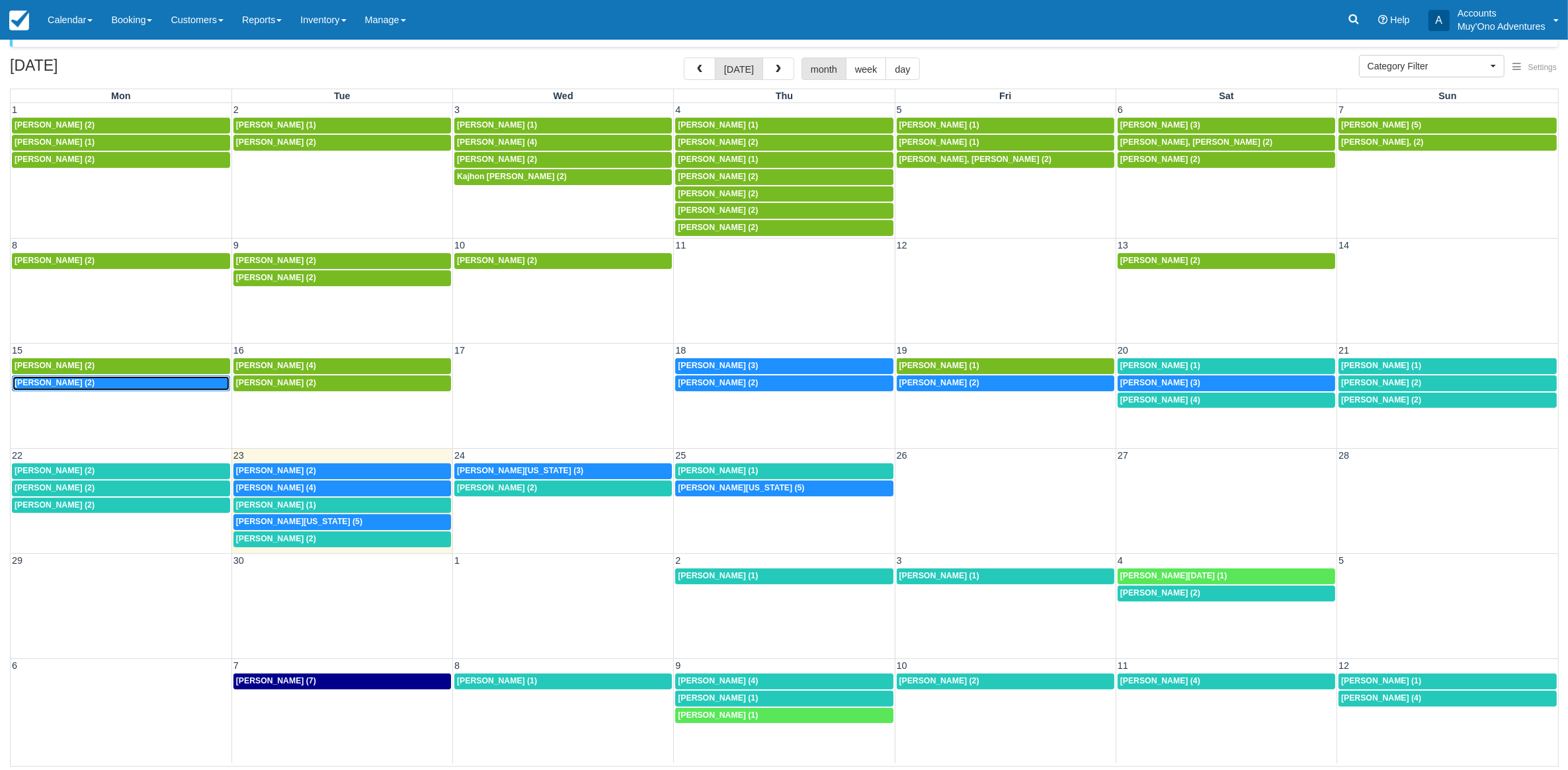
click at [61, 386] on span "[PERSON_NAME] (2)" at bounding box center [54, 382] width 80 height 9
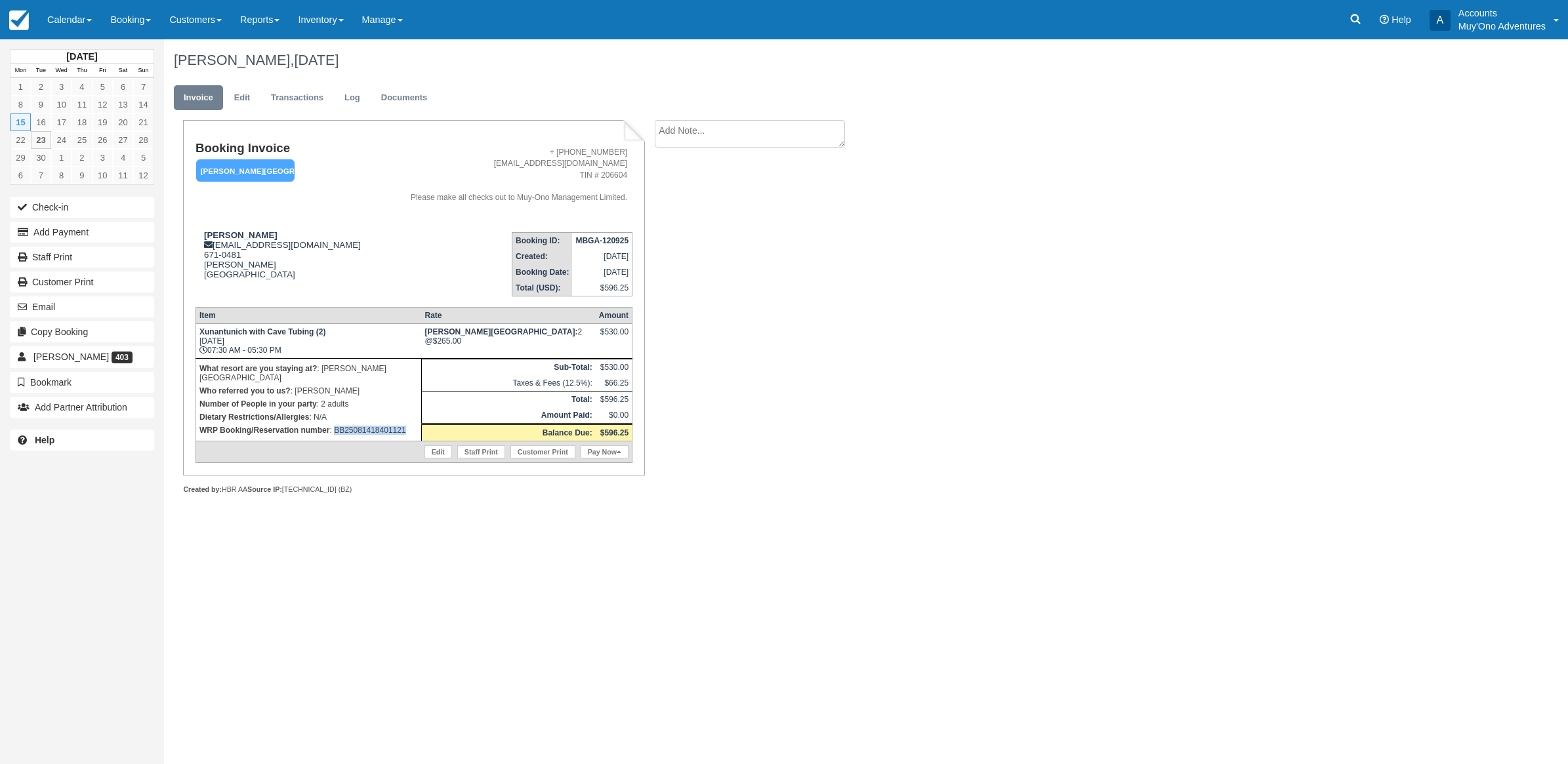
drag, startPoint x: 410, startPoint y: 422, endPoint x: 335, endPoint y: 423, distance: 75.0
click at [335, 424] on p "WRP Booking/Reservation number : BB25081418401121" at bounding box center [309, 430] width 219 height 13
copy p "BB25081418401121"
click at [762, 449] on div "Booking Invoice [PERSON_NAME][GEOGRAPHIC_DATA]   Pending HOLD Deposit Paid Canc…" at bounding box center [525, 321] width 722 height 403
drag, startPoint x: 425, startPoint y: 420, endPoint x: 335, endPoint y: 427, distance: 90.3
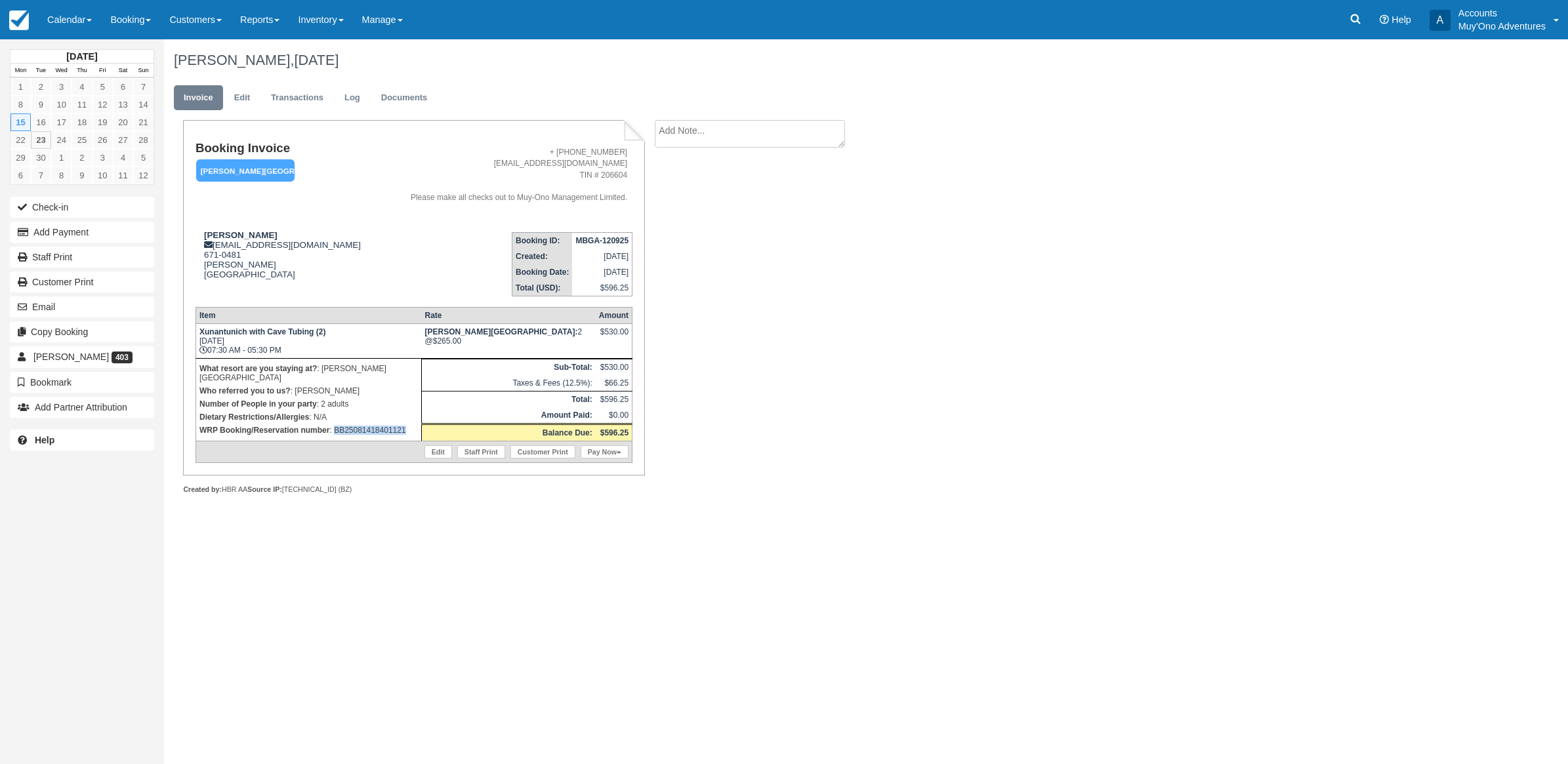
click at [335, 427] on td "What resort are you staying at? : [PERSON_NAME][GEOGRAPHIC_DATA] Who referred y…" at bounding box center [308, 399] width 226 height 83
copy p "BB25081418401121"
click at [955, 256] on div "[PERSON_NAME], [DATE] Invoice Edit Transactions Log Documents Booking Invoice […" at bounding box center [752, 282] width 1177 height 484
drag, startPoint x: 412, startPoint y: 408, endPoint x: 381, endPoint y: 422, distance: 34.0
click at [381, 422] on td "What resort are you staying at? : [PERSON_NAME][GEOGRAPHIC_DATA] Who referred y…" at bounding box center [308, 399] width 226 height 83
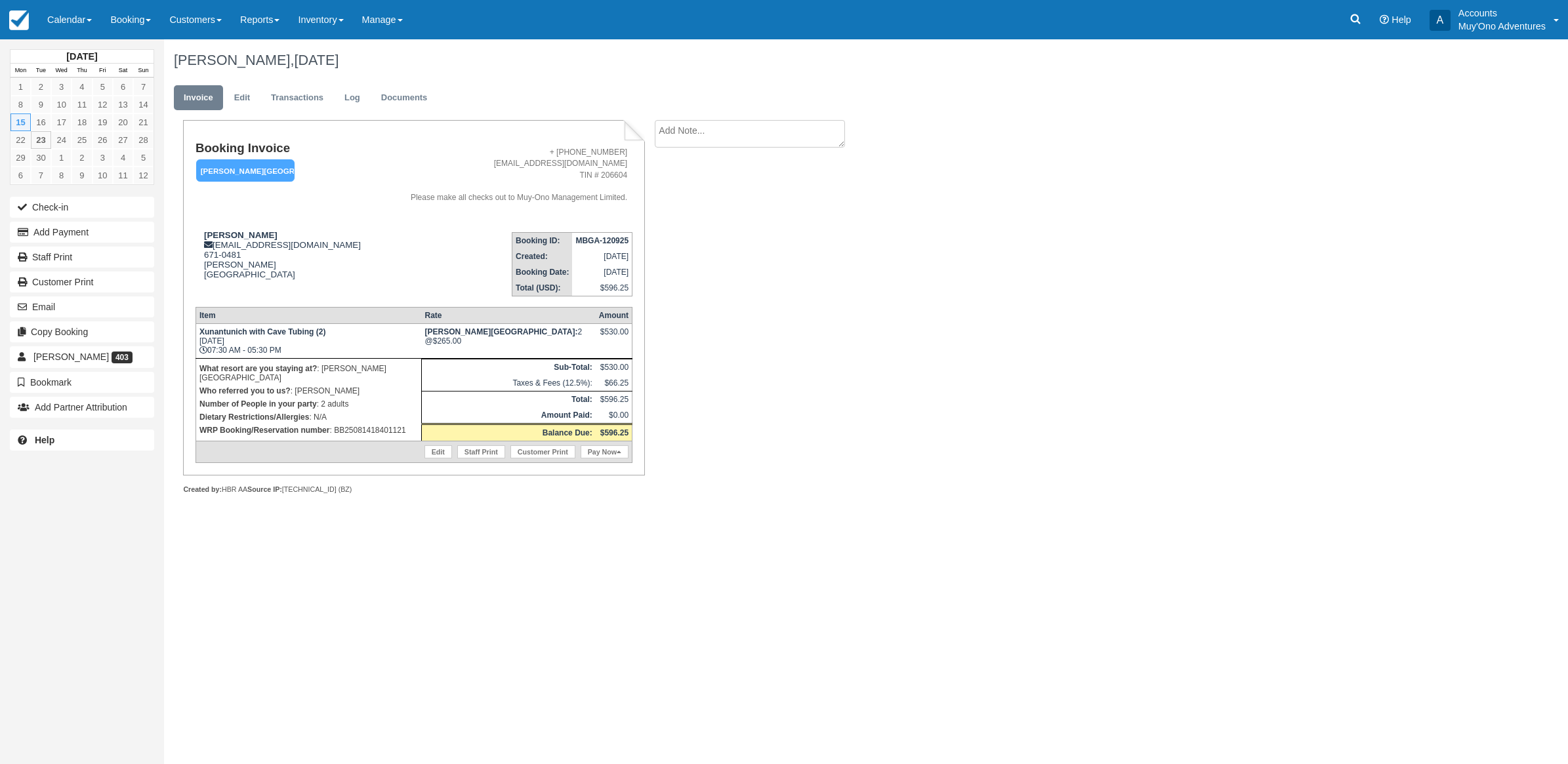
drag, startPoint x: 986, startPoint y: 352, endPoint x: 979, endPoint y: 349, distance: 7.6
click at [979, 349] on div "[PERSON_NAME], [DATE] Invoice Edit Transactions Log Documents Booking Invoice […" at bounding box center [752, 282] width 1177 height 484
drag, startPoint x: 427, startPoint y: 425, endPoint x: 338, endPoint y: 421, distance: 89.1
click at [338, 424] on p "WRP Booking/Reservation number : BB25081418401121" at bounding box center [309, 430] width 219 height 13
click at [48, 26] on link "Calendar" at bounding box center [69, 20] width 63 height 40
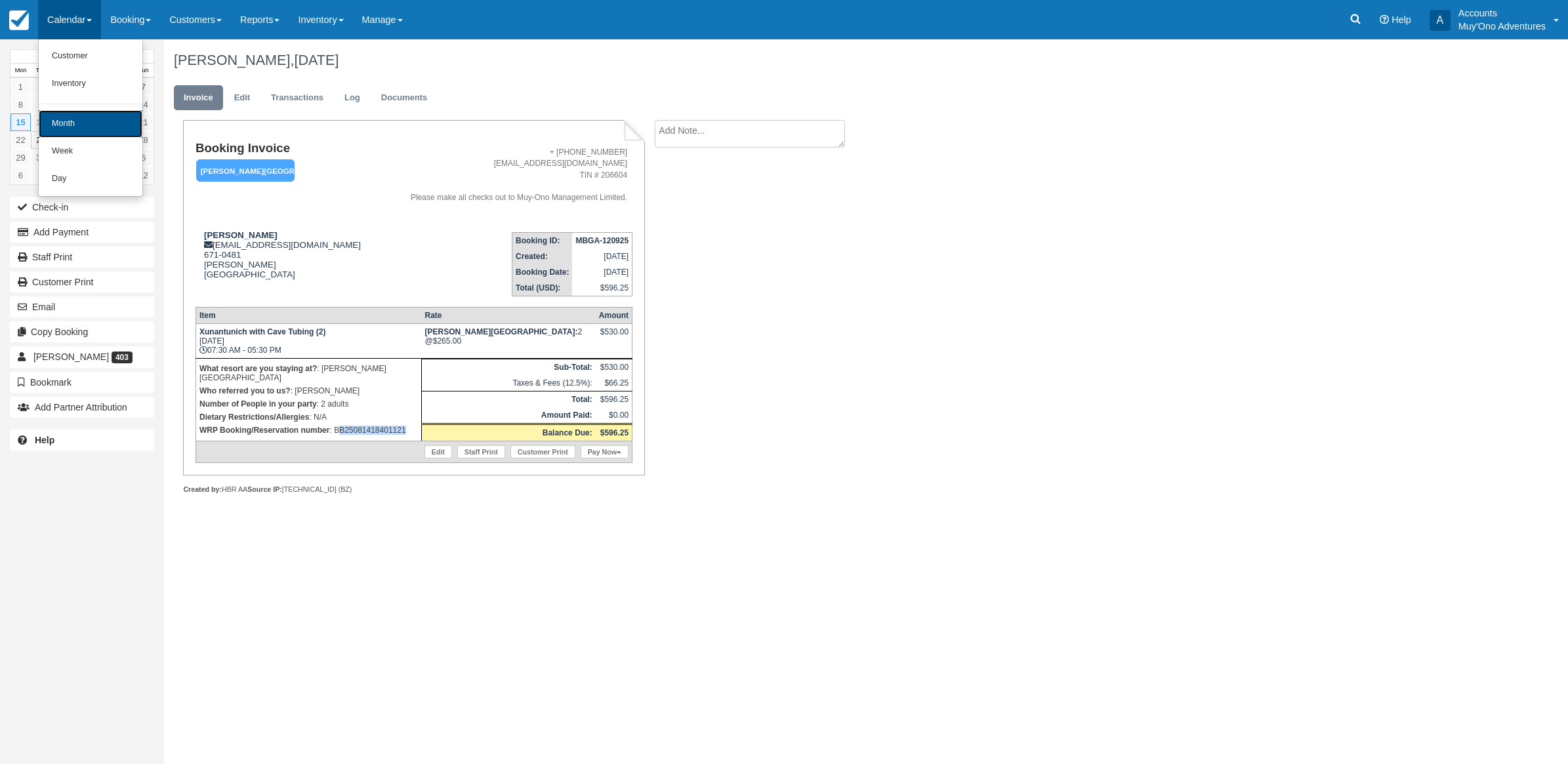
click at [93, 112] on link "Month" at bounding box center [91, 124] width 104 height 28
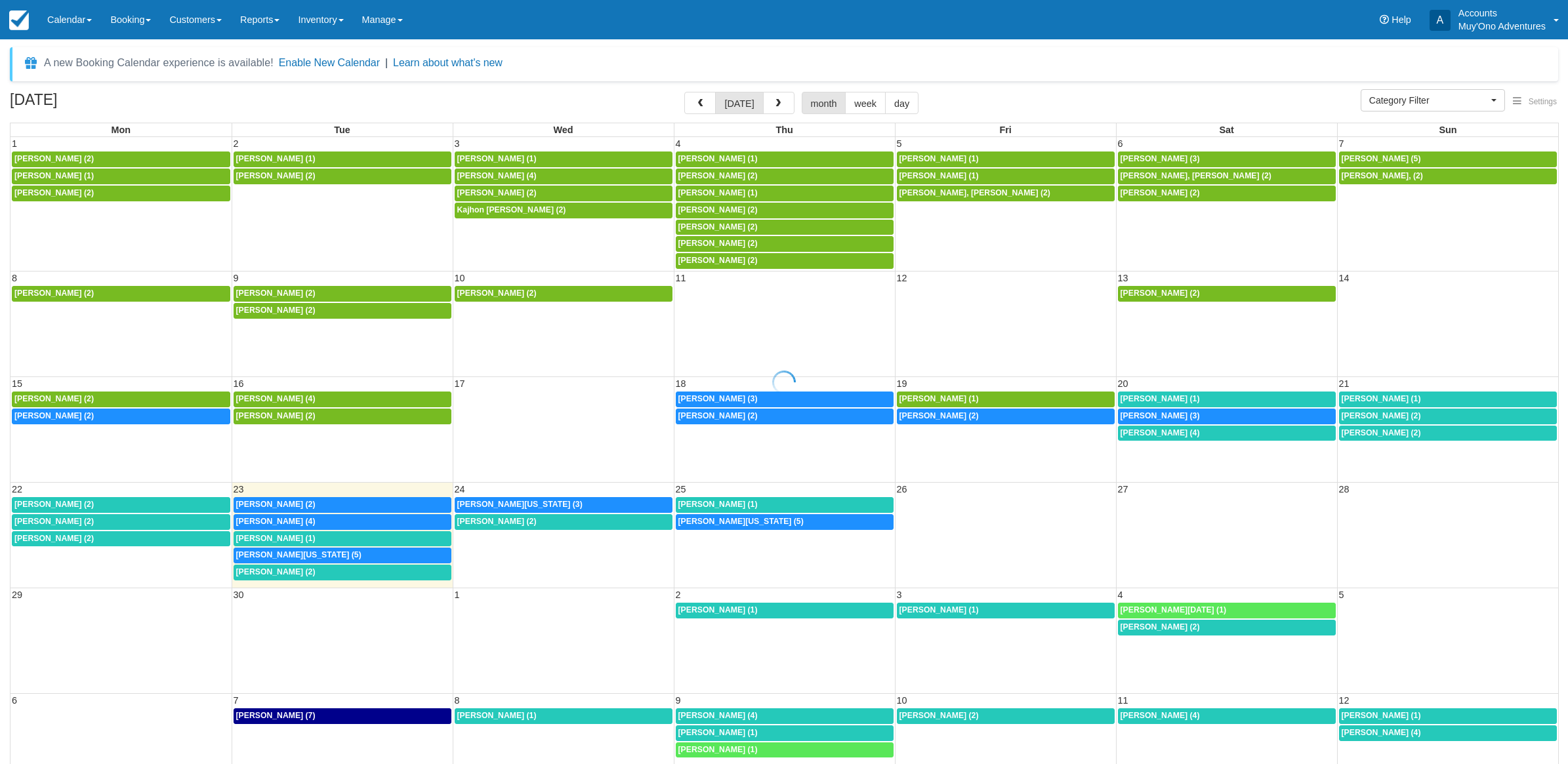
select select
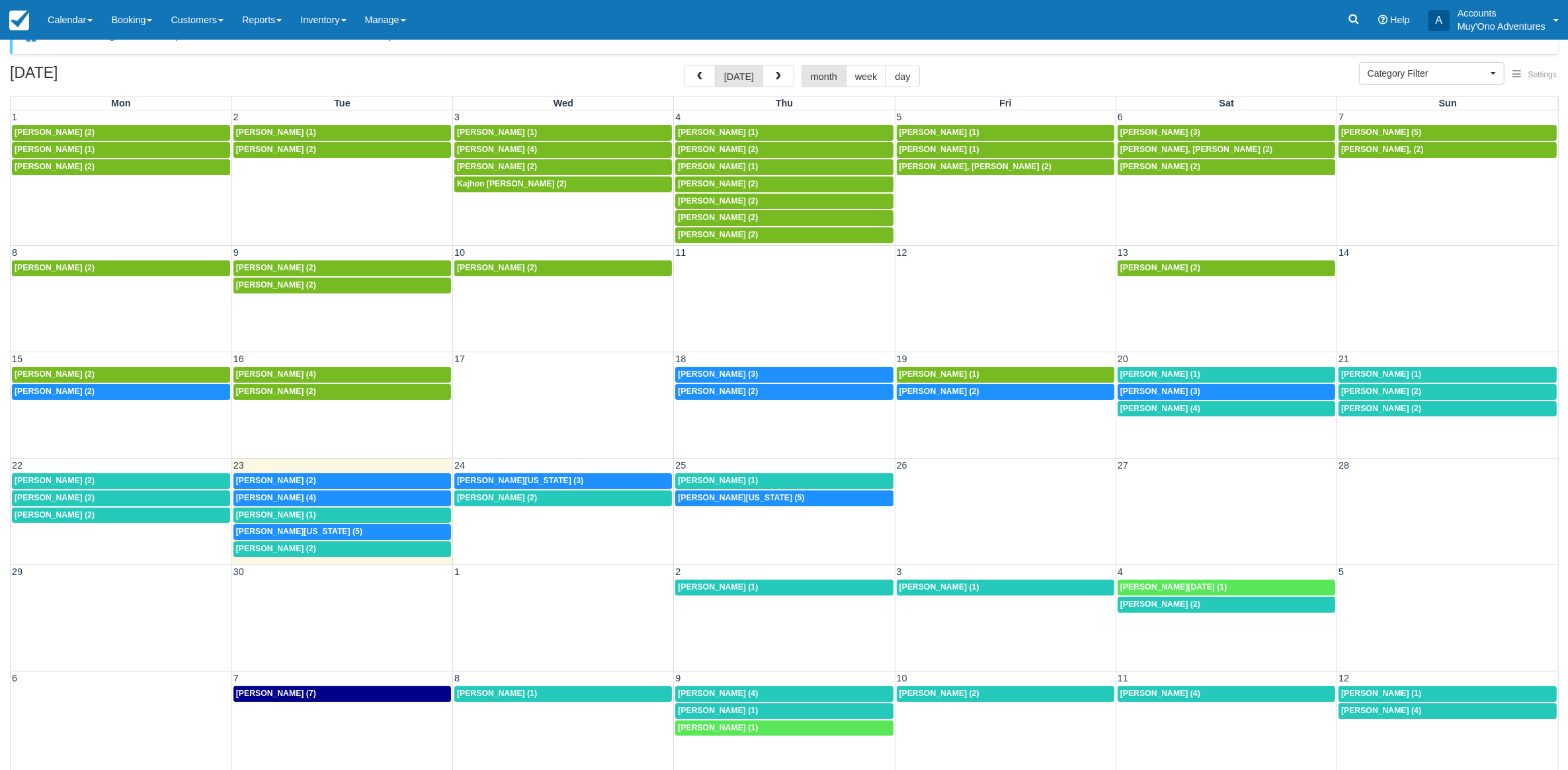
scroll to position [41, 0]
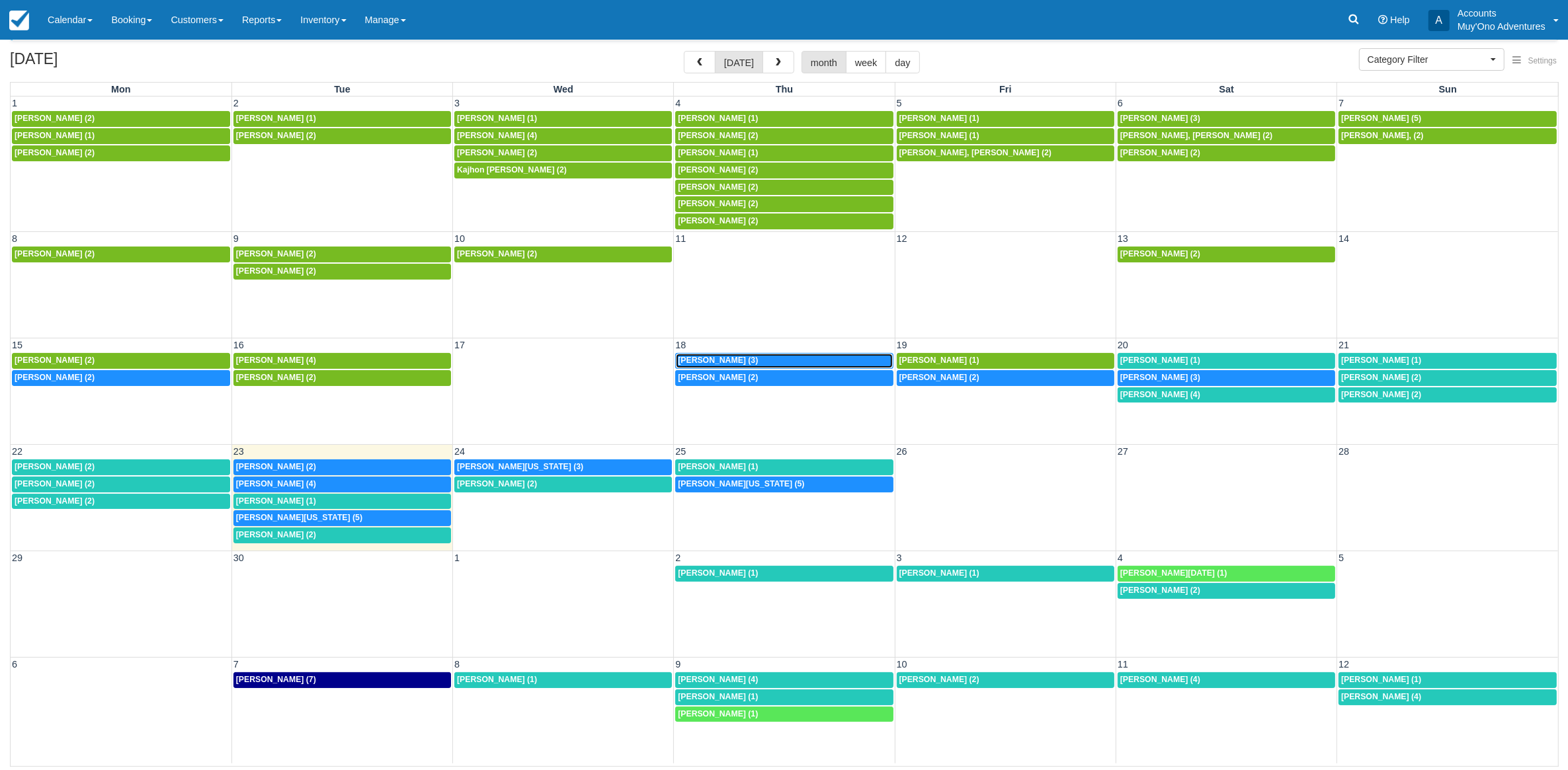
click at [808, 361] on div "[PERSON_NAME] (3)" at bounding box center [784, 361] width 213 height 11
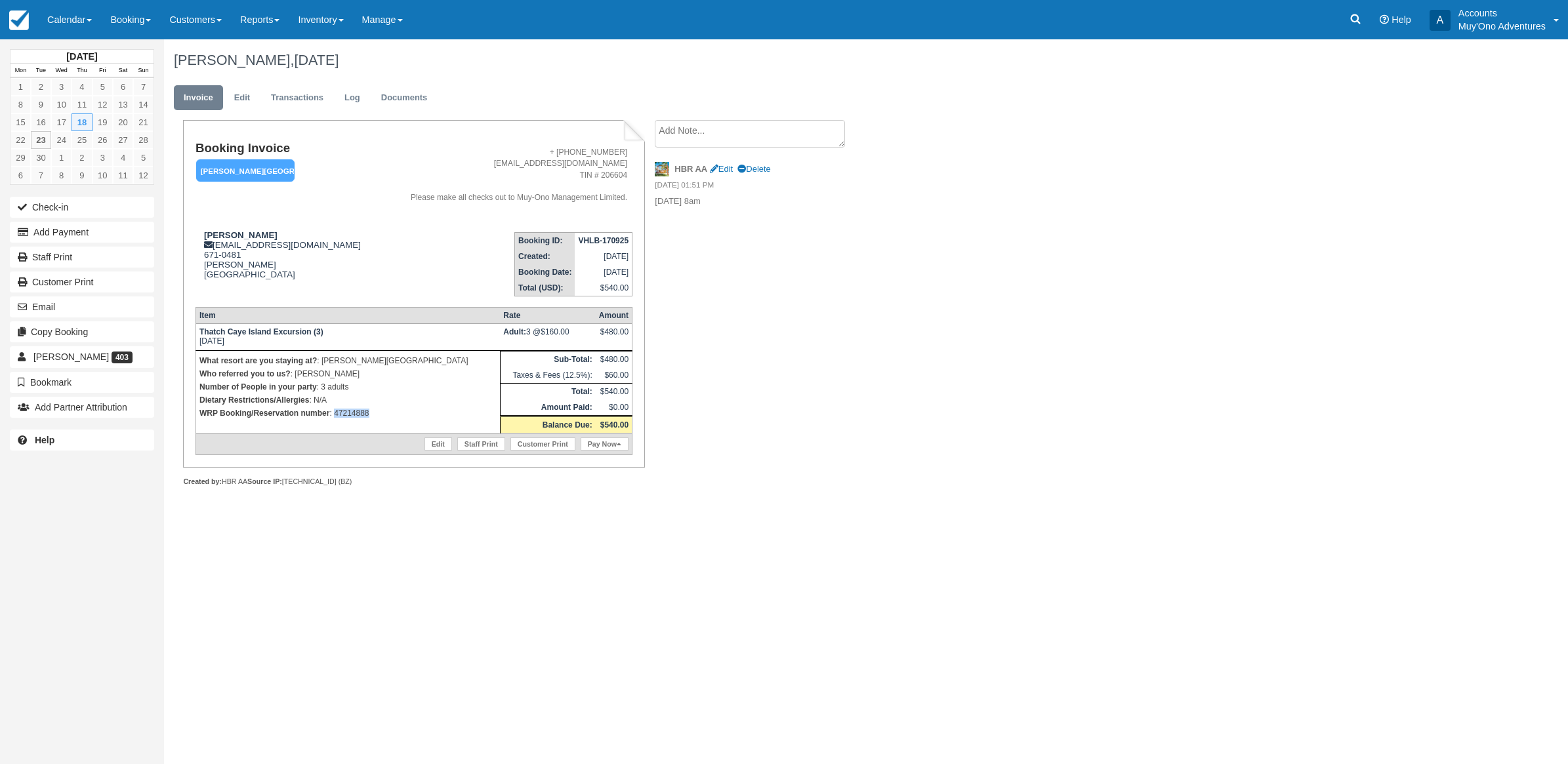
drag, startPoint x: 374, startPoint y: 412, endPoint x: 335, endPoint y: 415, distance: 39.1
click at [335, 415] on p "WRP Booking/Reservation number : 47214888" at bounding box center [348, 413] width 297 height 13
click at [792, 328] on div "Booking Invoice Hopkins Bay Resort   Pending HOLD Deposit Paid Cancelled Void M…" at bounding box center [525, 318] width 722 height 395
drag, startPoint x: 386, startPoint y: 428, endPoint x: 332, endPoint y: 408, distance: 57.6
click at [332, 408] on td "What resort are you staying at? : Hopkins Bay Resort Who referred you to us? : …" at bounding box center [347, 391] width 304 height 83
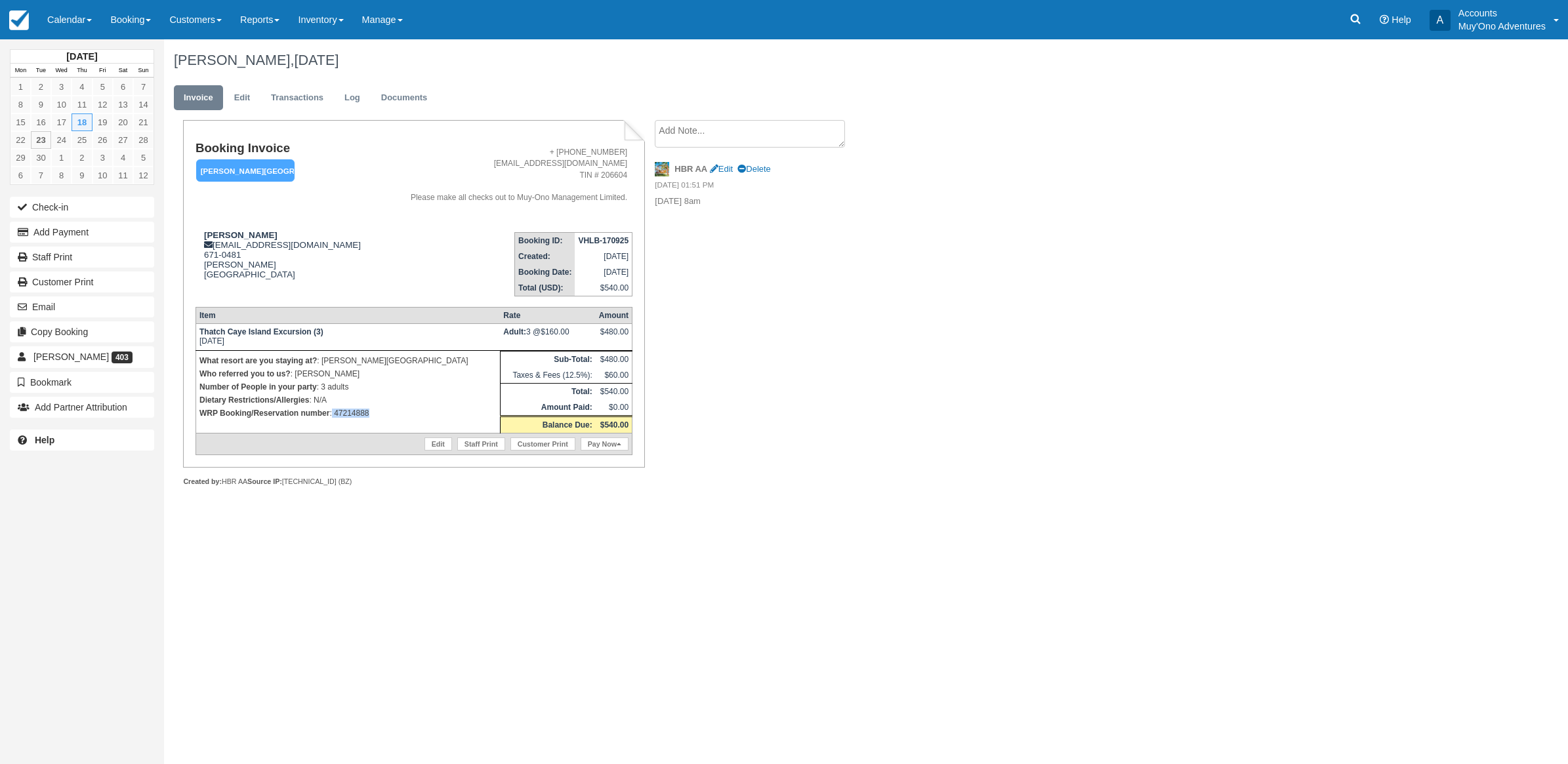
copy p "47214888"
drag, startPoint x: 848, startPoint y: 412, endPoint x: 527, endPoint y: 276, distance: 348.6
click at [846, 412] on div "Booking Invoice Hopkins Bay Resort   Pending HOLD Deposit Paid Cancelled Void M…" at bounding box center [525, 318] width 722 height 395
drag, startPoint x: 852, startPoint y: 528, endPoint x: 858, endPoint y: 527, distance: 6.1
click at [858, 527] on div "September 2025 Mon Tue Wed Thu Fri Sat Sun 1 2 3 4 5 6 7 8 9 10 11 12 13 14 15 …" at bounding box center [784, 402] width 1568 height 725
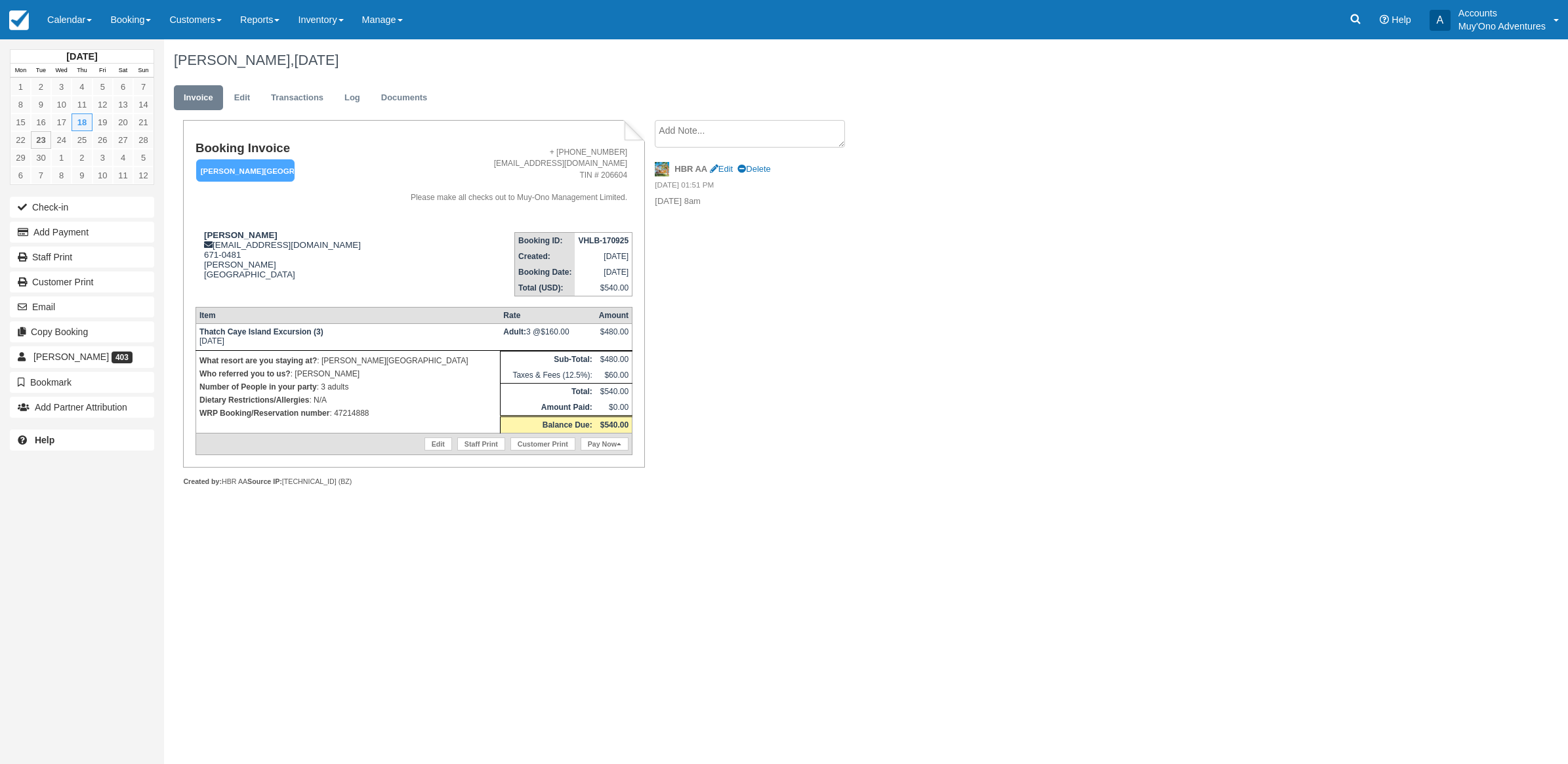
click at [916, 513] on div "Nico Ramsey, September 18 2025 Invoice Edit Transactions Log Documents Booking …" at bounding box center [752, 277] width 1177 height 476
drag, startPoint x: 766, startPoint y: 505, endPoint x: 662, endPoint y: 512, distance: 104.2
click at [662, 512] on div "Booking Invoice Hopkins Bay Resort   Pending HOLD Deposit Paid Cancelled Void M…" at bounding box center [525, 318] width 722 height 395
click at [1030, 478] on div "Nico Ramsey, September 18 2025 Invoice Edit Transactions Log Documents Booking …" at bounding box center [752, 277] width 1177 height 476
drag, startPoint x: 1245, startPoint y: 473, endPoint x: 842, endPoint y: 469, distance: 403.0
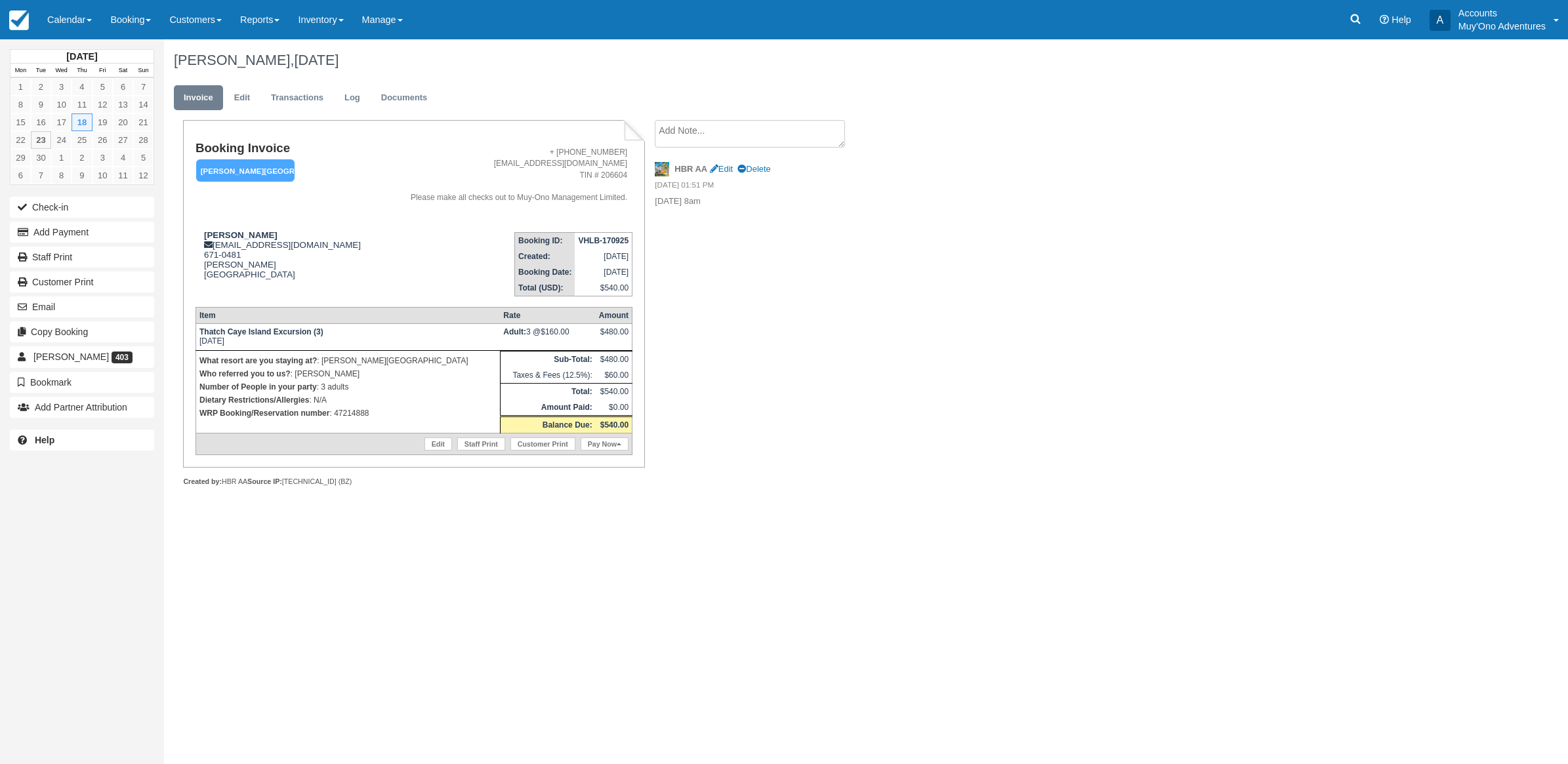
click at [1245, 473] on div "Nico Ramsey, September 18 2025 Invoice Edit Transactions Log Documents Booking …" at bounding box center [752, 277] width 1177 height 476
drag, startPoint x: 904, startPoint y: 496, endPoint x: 816, endPoint y: 507, distance: 88.7
click at [889, 496] on div "Nico Ramsey, September 18 2025 Invoice Edit Transactions Log Documents Booking …" at bounding box center [752, 277] width 1177 height 476
drag, startPoint x: 843, startPoint y: 410, endPoint x: 872, endPoint y: 439, distance: 41.0
click at [877, 439] on div "Booking Invoice Hopkins Bay Resort   Pending HOLD Deposit Paid Cancelled Void M…" at bounding box center [525, 318] width 722 height 395
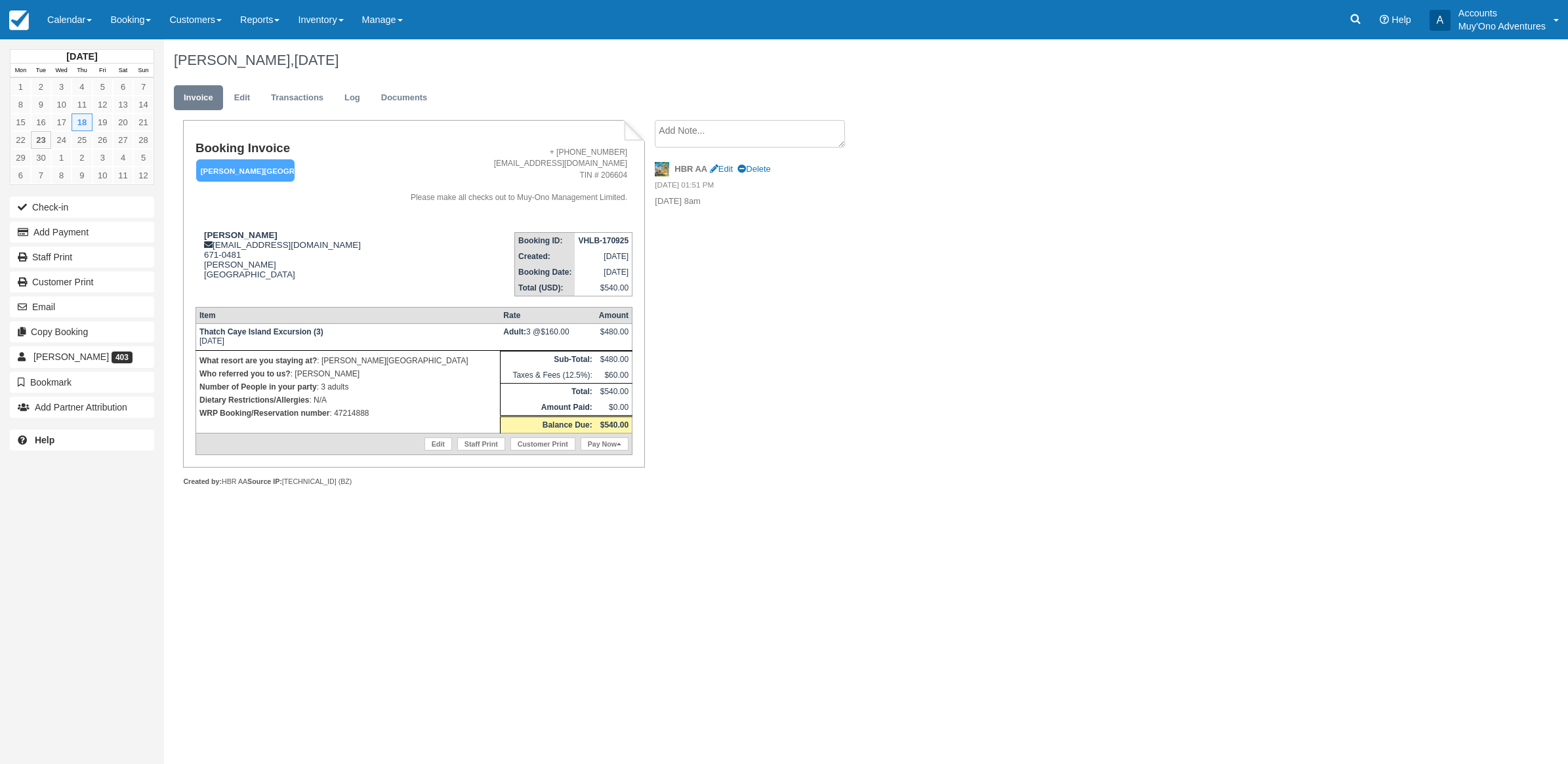
click at [853, 481] on div "Booking Invoice Hopkins Bay Resort   Pending HOLD Deposit Paid Cancelled Void M…" at bounding box center [525, 318] width 722 height 395
click at [644, 436] on div "Booking Invoice Hopkins Bay Resort   Pending HOLD Deposit Paid Cancelled Void M…" at bounding box center [414, 294] width 461 height 347
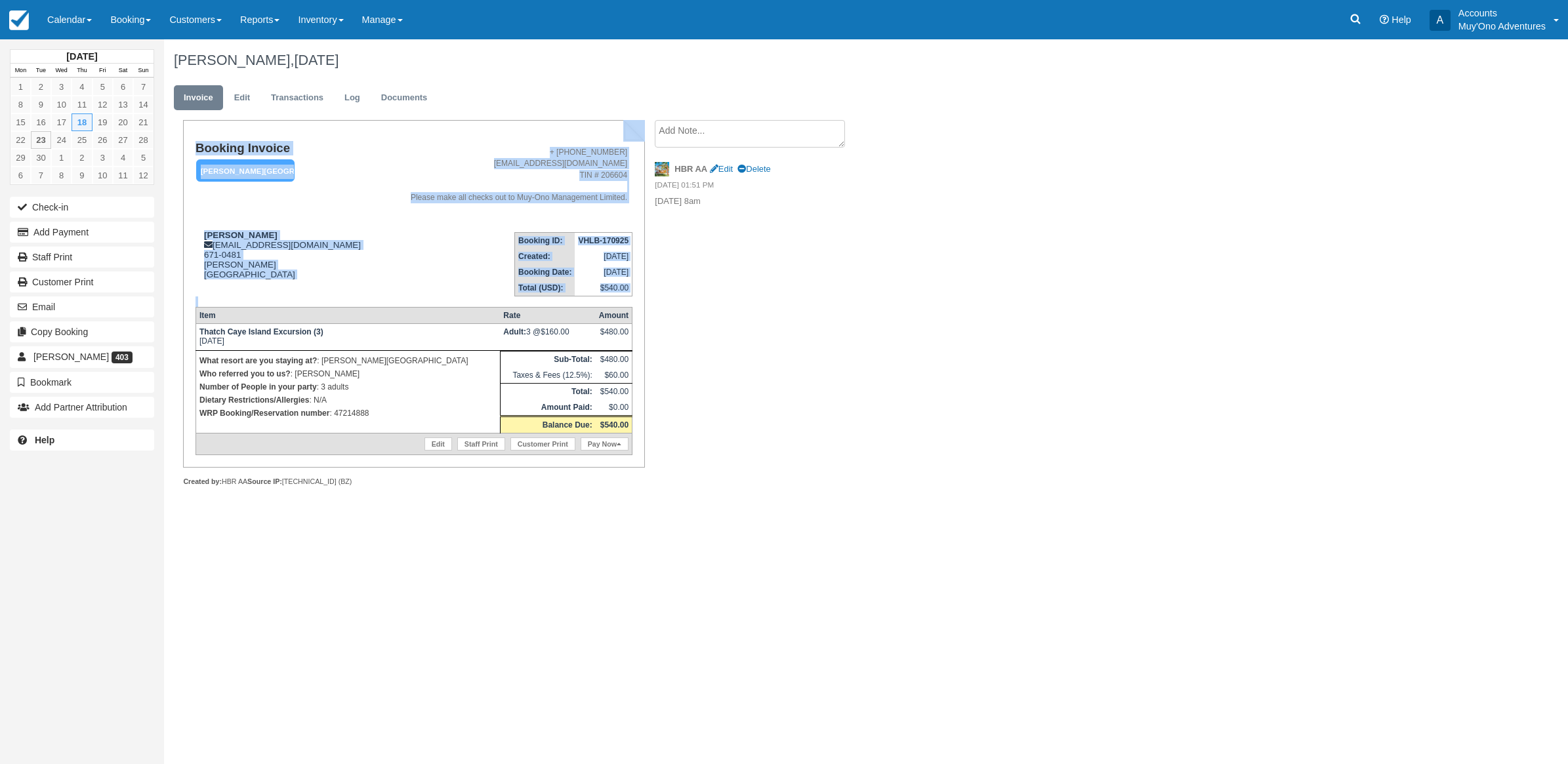
drag, startPoint x: 608, startPoint y: 466, endPoint x: 776, endPoint y: 522, distance: 177.1
click at [776, 522] on div "September 2025 Mon Tue Wed Thu Fri Sat Sun 1 2 3 4 5 6 7 8 9 10 11 12 13 14 15 …" at bounding box center [784, 402] width 1568 height 725
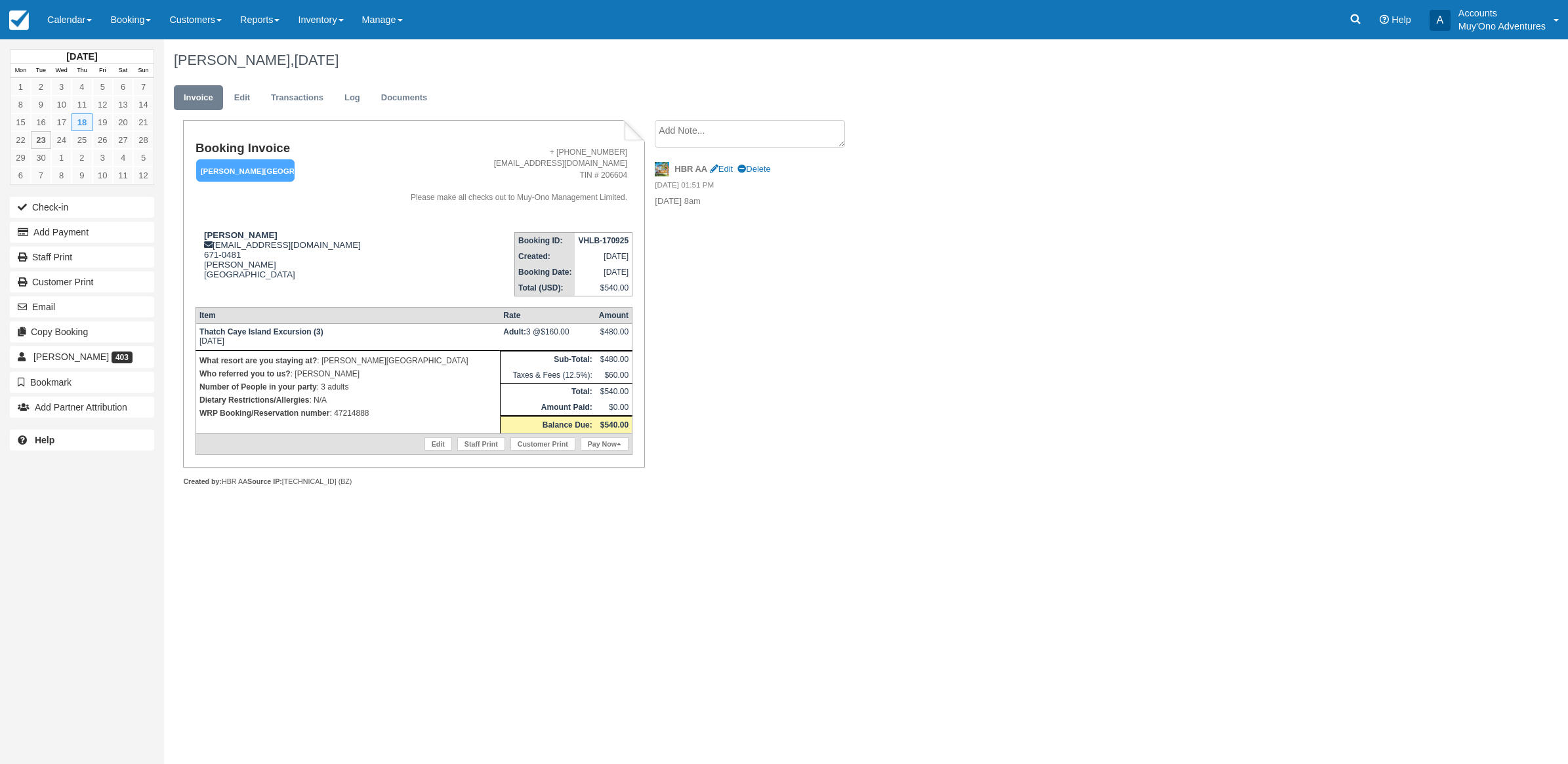
drag, startPoint x: 776, startPoint y: 522, endPoint x: 894, endPoint y: 286, distance: 263.9
click at [894, 286] on div "Nico Ramsey, September 18 2025 Invoice Edit Transactions Log Documents Booking …" at bounding box center [752, 277] width 1177 height 476
drag, startPoint x: 789, startPoint y: 207, endPoint x: 736, endPoint y: 257, distance: 72.9
click at [736, 257] on div "Booking Invoice Hopkins Bay Resort   Pending HOLD Deposit Paid Cancelled Void M…" at bounding box center [525, 318] width 722 height 395
drag, startPoint x: 167, startPoint y: 67, endPoint x: 876, endPoint y: 565, distance: 866.4
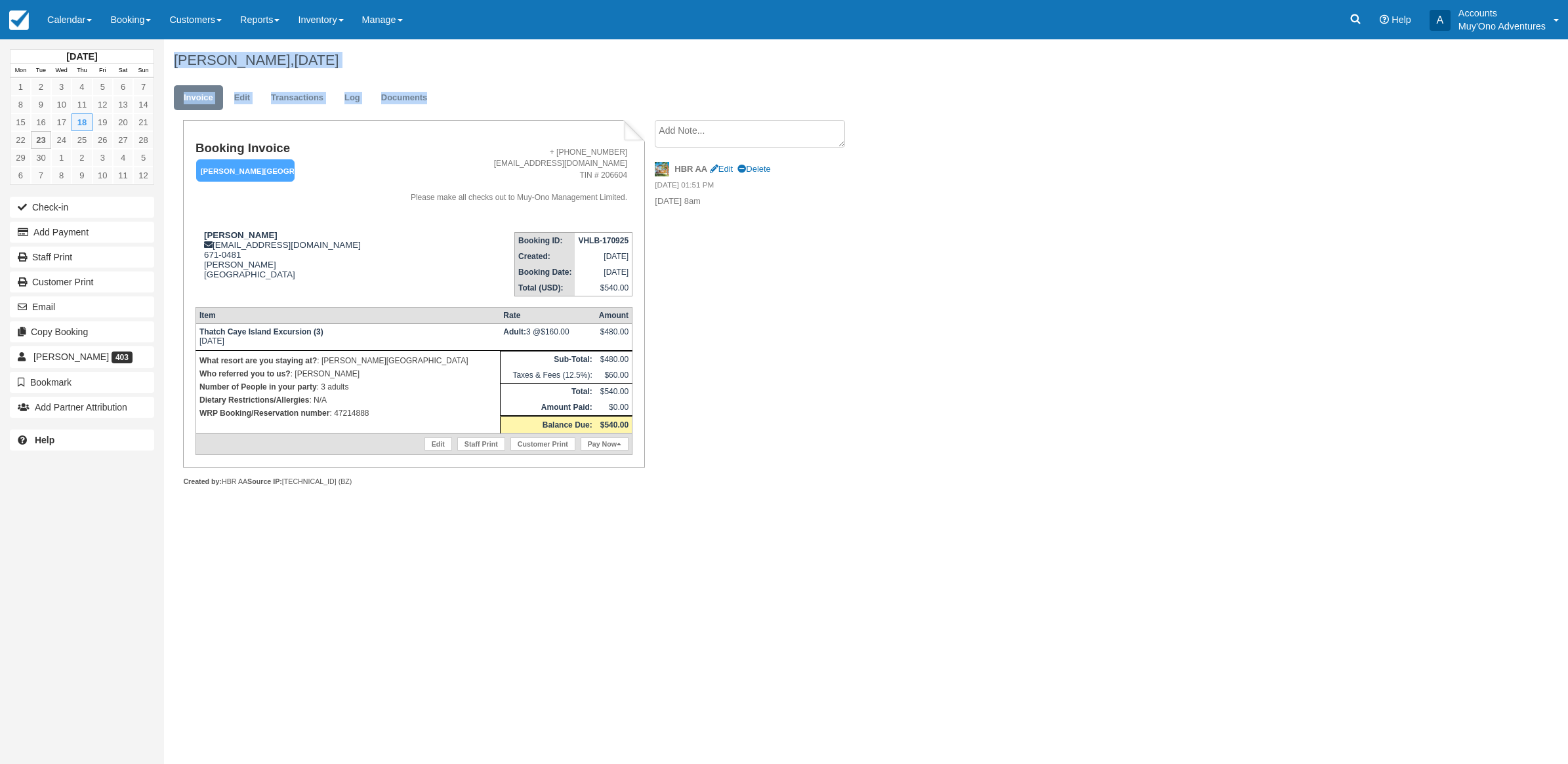
click at [876, 565] on div "September 2025 Mon Tue Wed Thu Fri Sat Sun 1 2 3 4 5 6 7 8 9 10 11 12 13 14 15 …" at bounding box center [784, 402] width 1568 height 725
drag, startPoint x: 1084, startPoint y: 497, endPoint x: 919, endPoint y: 456, distance: 170.0
click at [1063, 490] on div "Nico Ramsey, September 18 2025 Invoice Edit Transactions Log Documents Booking …" at bounding box center [752, 277] width 1177 height 476
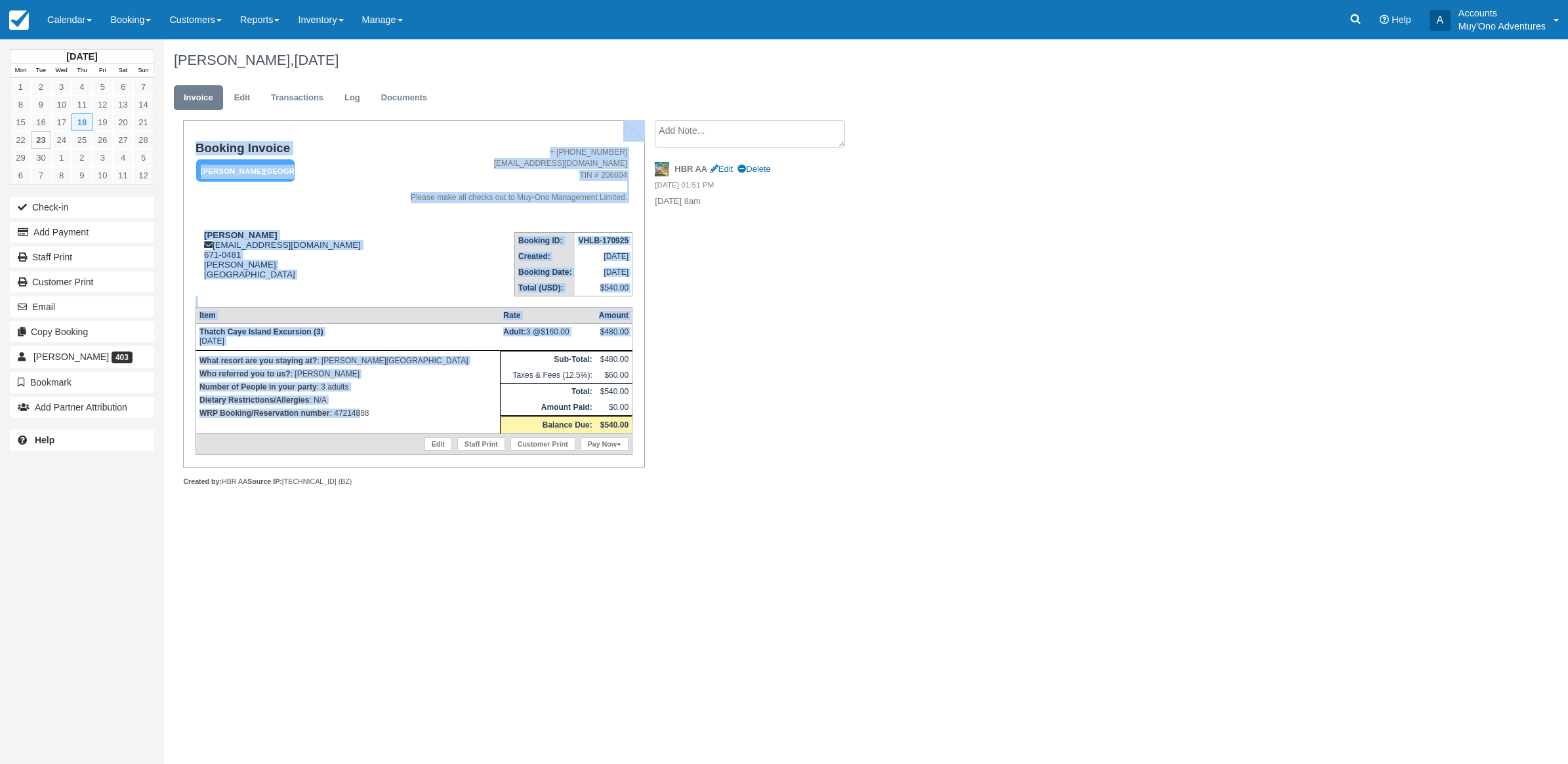
drag, startPoint x: 851, startPoint y: 467, endPoint x: 361, endPoint y: 424, distance: 491.9
click at [361, 424] on div "Booking Invoice Hopkins Bay Resort   Pending HOLD Deposit Paid Cancelled Void M…" at bounding box center [525, 318] width 722 height 395
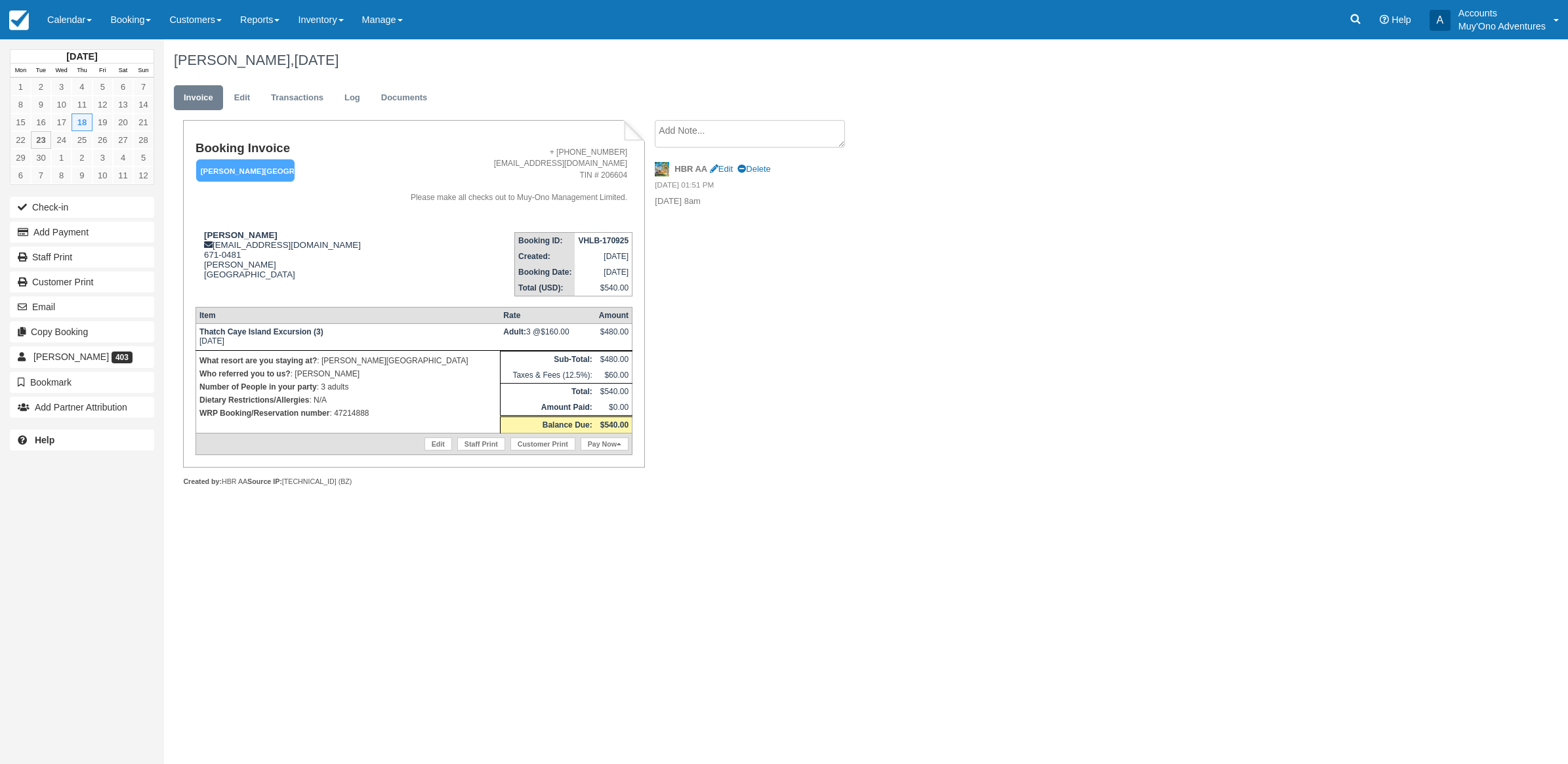
drag, startPoint x: 837, startPoint y: 474, endPoint x: 827, endPoint y: 473, distance: 10.0
click at [838, 476] on div "Booking Invoice Hopkins Bay Resort   Pending HOLD Deposit Paid Cancelled Void M…" at bounding box center [525, 318] width 722 height 395
drag, startPoint x: 715, startPoint y: 470, endPoint x: 266, endPoint y: 184, distance: 532.4
click at [263, 184] on div "Booking Invoice Hopkins Bay Resort   Pending HOLD Deposit Paid Cancelled Void M…" at bounding box center [525, 318] width 722 height 395
click at [916, 437] on div "Nico Ramsey, September 18 2025 Invoice Edit Transactions Log Documents Booking …" at bounding box center [752, 277] width 1177 height 476
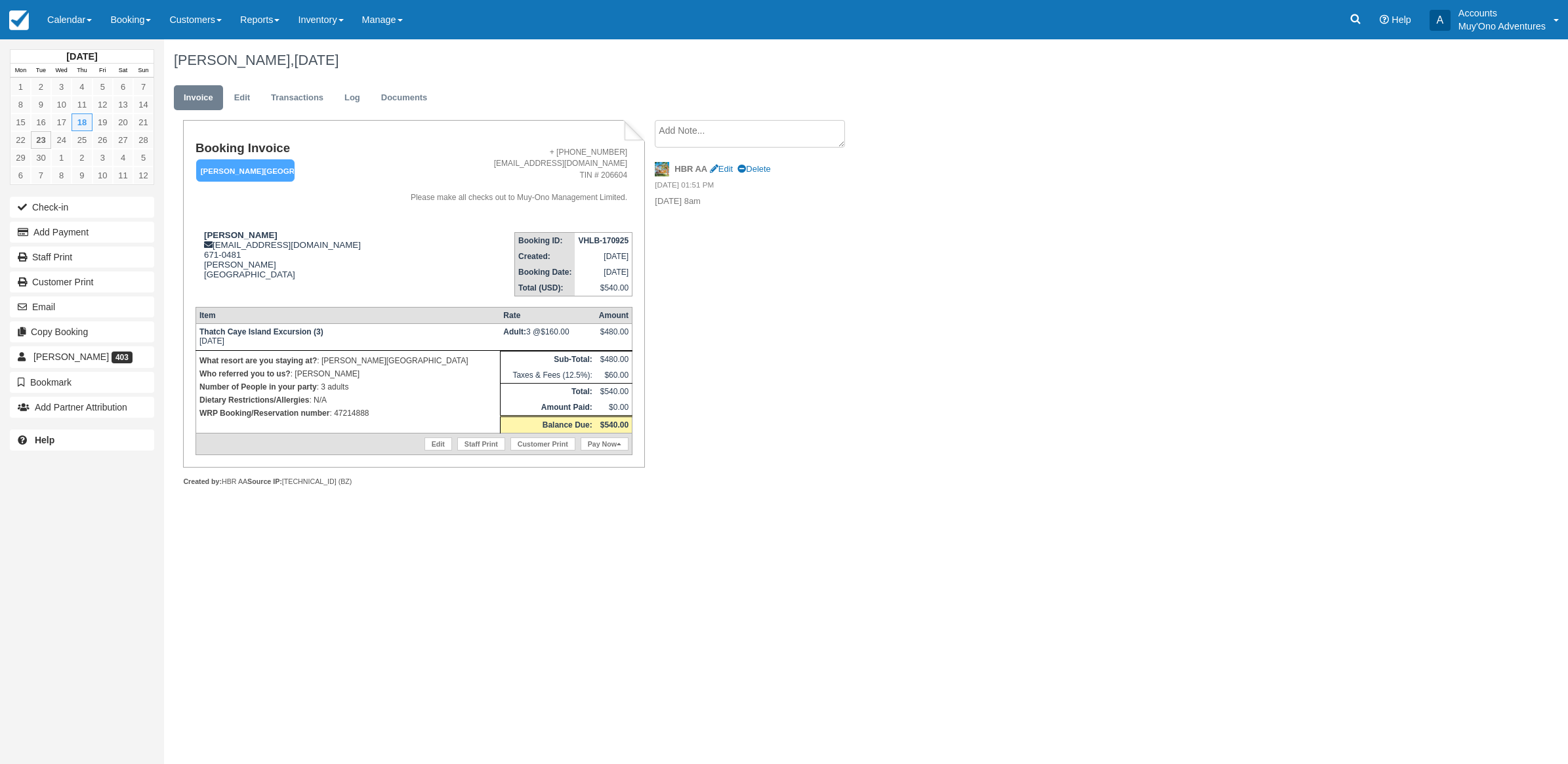
drag, startPoint x: 67, startPoint y: 14, endPoint x: 64, endPoint y: 48, distance: 34.1
click at [67, 14] on link "Calendar" at bounding box center [69, 20] width 63 height 40
click at [68, 119] on link "Month" at bounding box center [91, 124] width 104 height 28
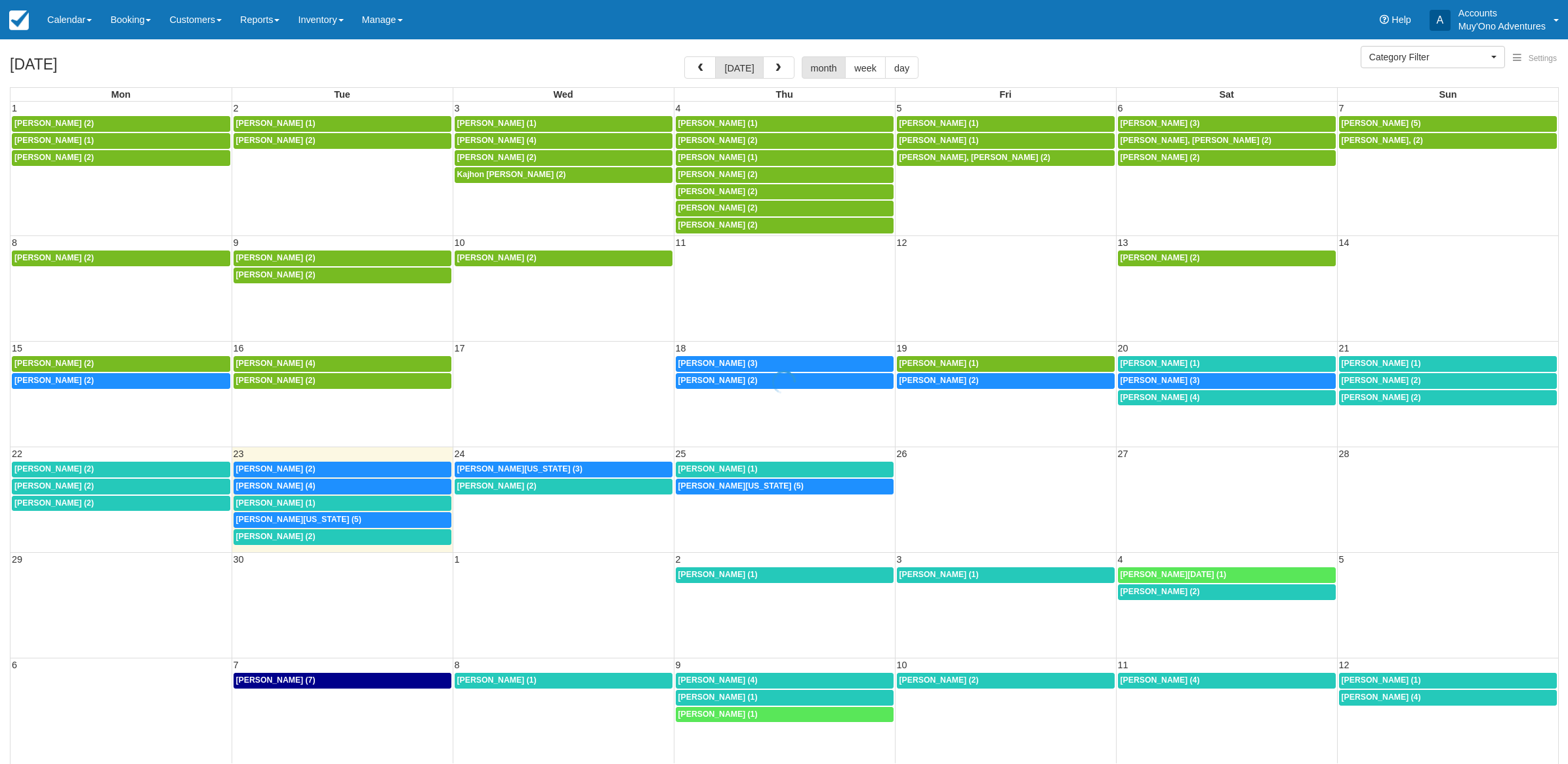
select select
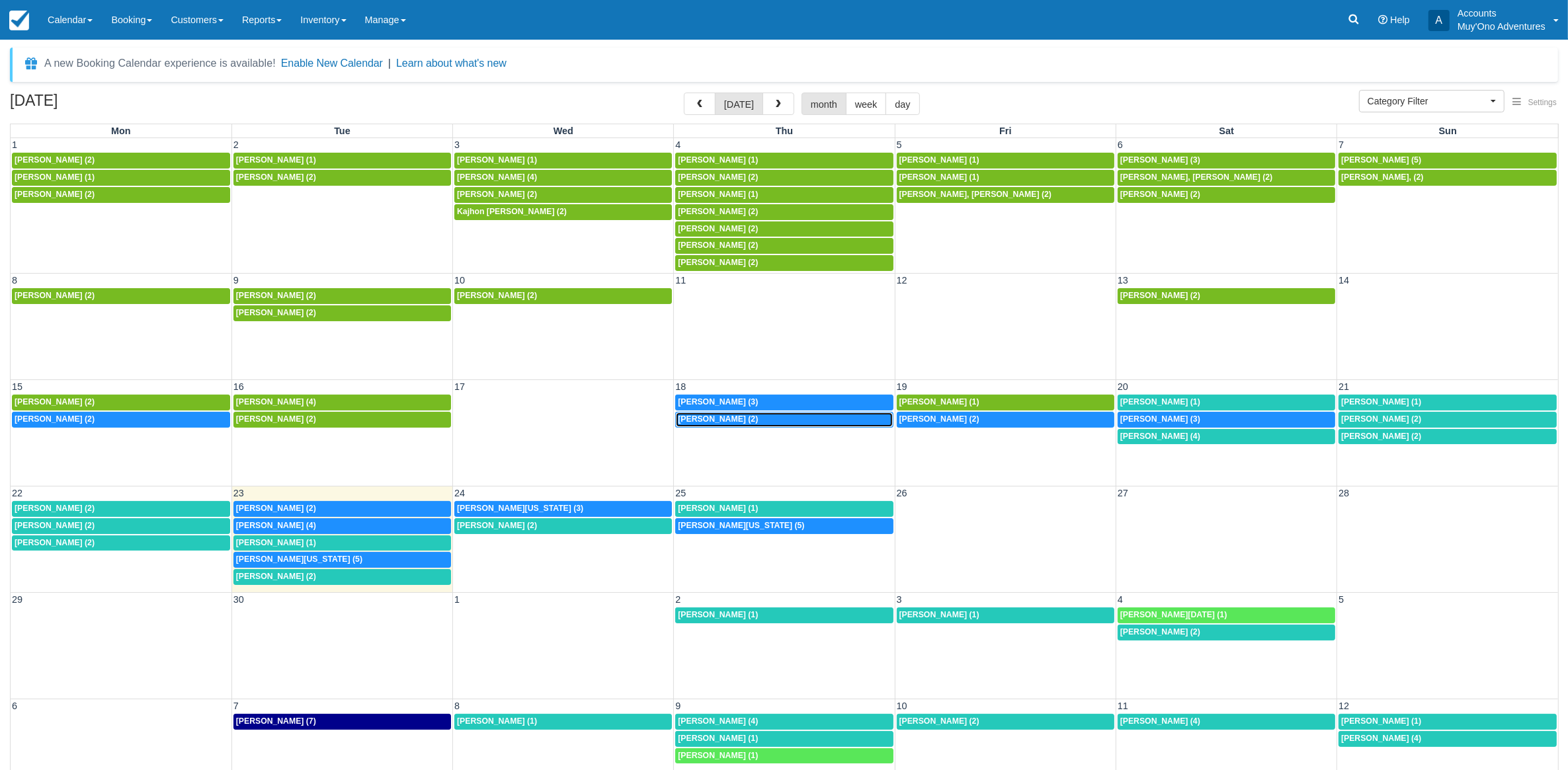
click at [690, 419] on span "Micaela Capelle (2)" at bounding box center [718, 419] width 80 height 9
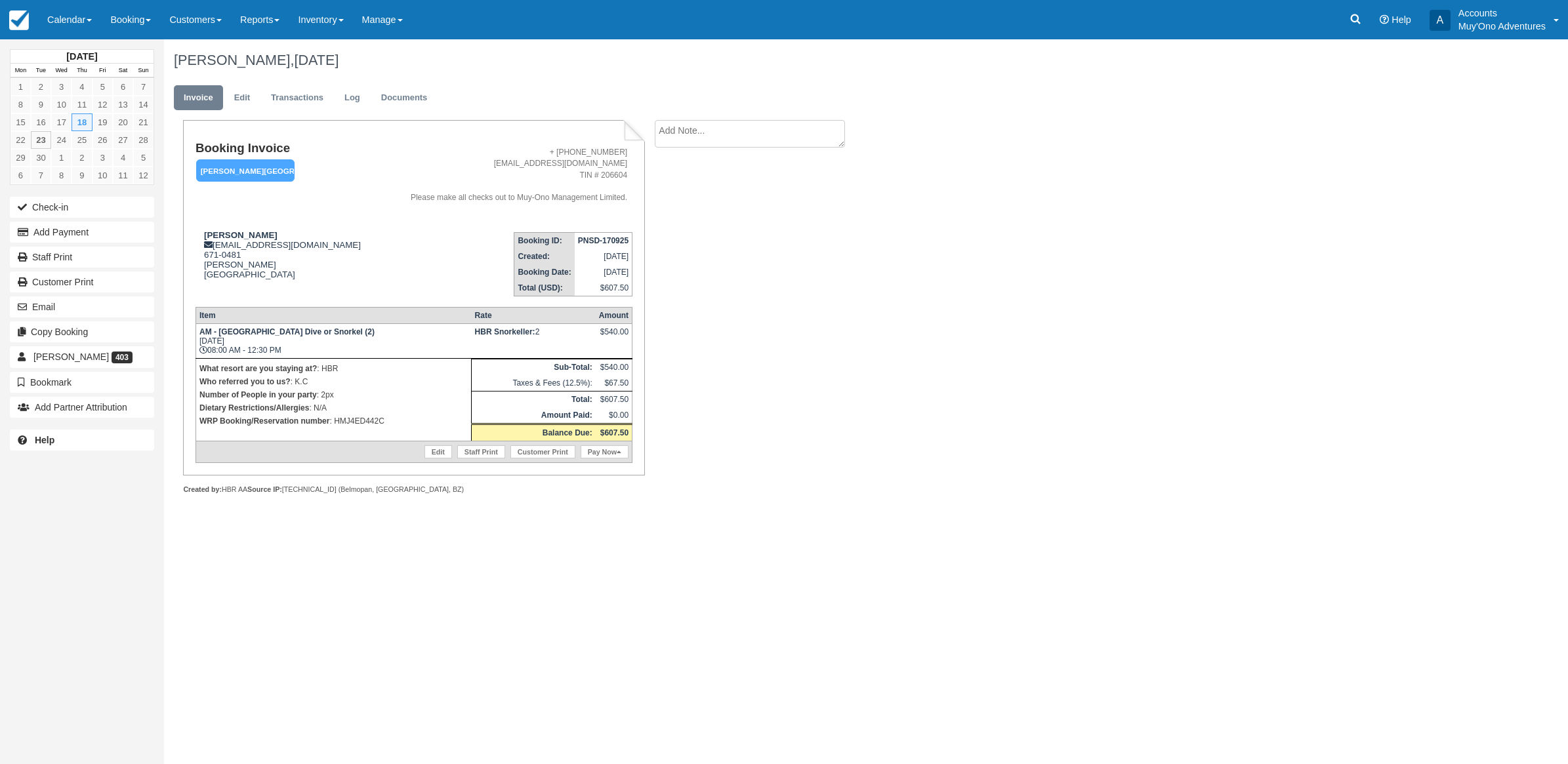
drag, startPoint x: 67, startPoint y: 21, endPoint x: 37, endPoint y: 67, distance: 54.9
click at [67, 20] on link "Calendar" at bounding box center [69, 20] width 63 height 40
